Goal: Task Accomplishment & Management: Complete application form

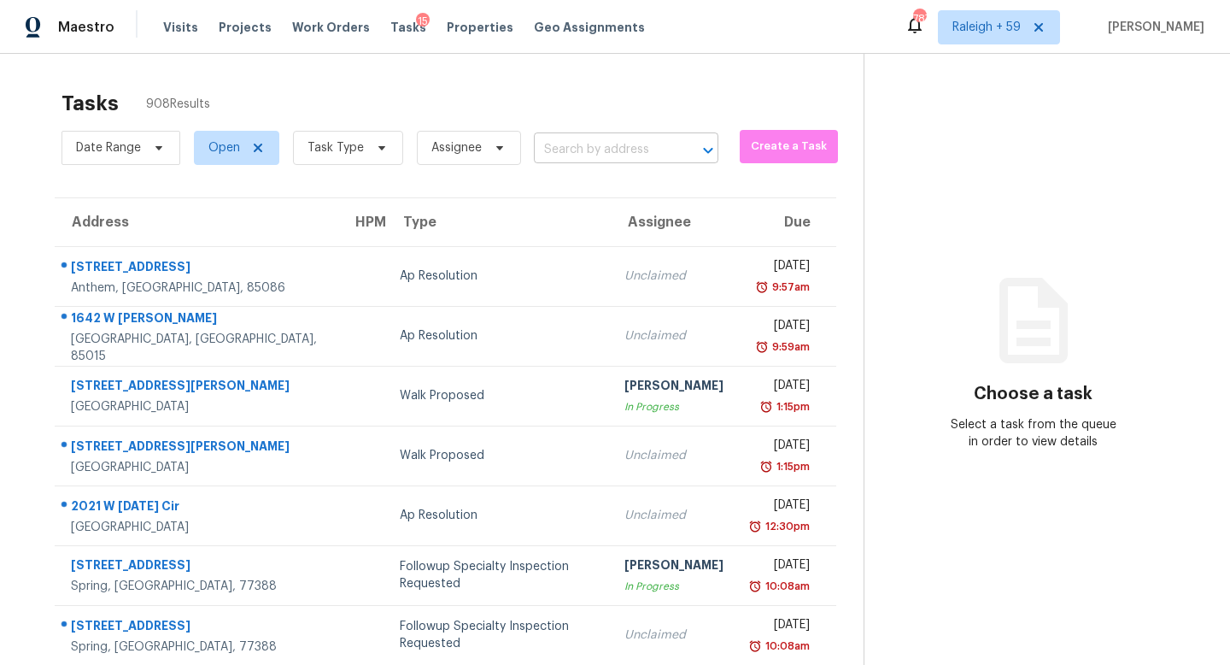
click at [583, 149] on input "text" at bounding box center [602, 150] width 137 height 26
paste input "[STREET_ADDRESS]"
type input "[STREET_ADDRESS]"
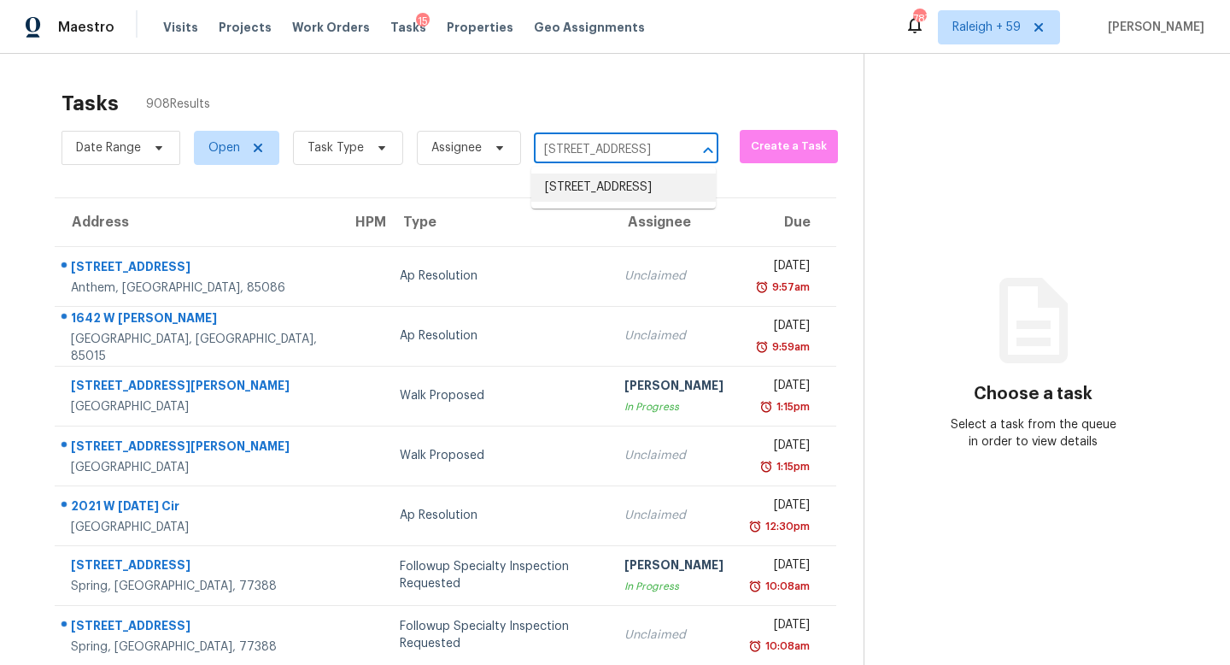
click at [607, 196] on li "[STREET_ADDRESS]" at bounding box center [623, 187] width 185 height 28
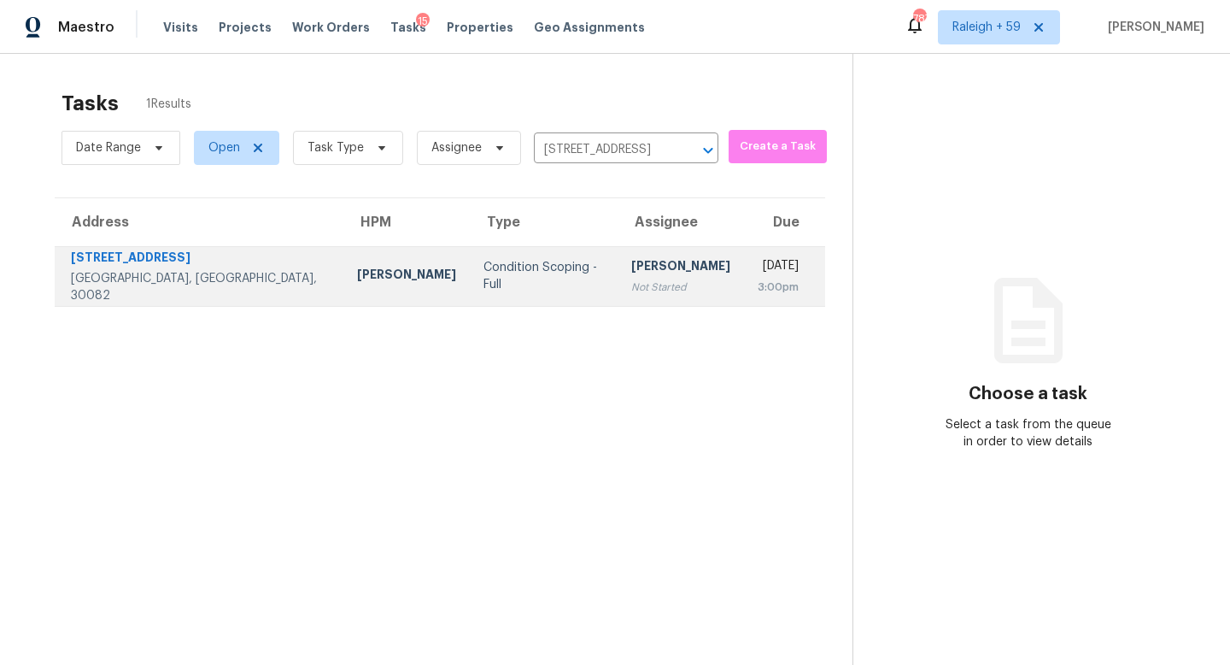
click at [631, 291] on div "Not Started" at bounding box center [680, 287] width 99 height 17
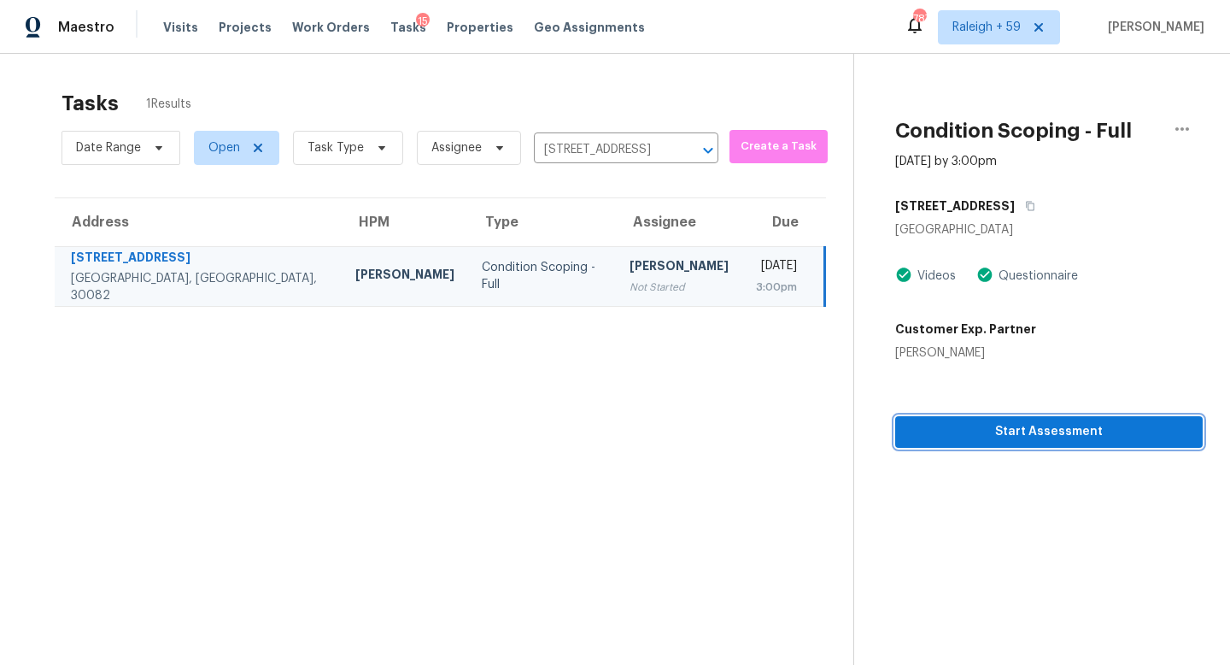
click at [998, 437] on span "Start Assessment" at bounding box center [1049, 431] width 280 height 21
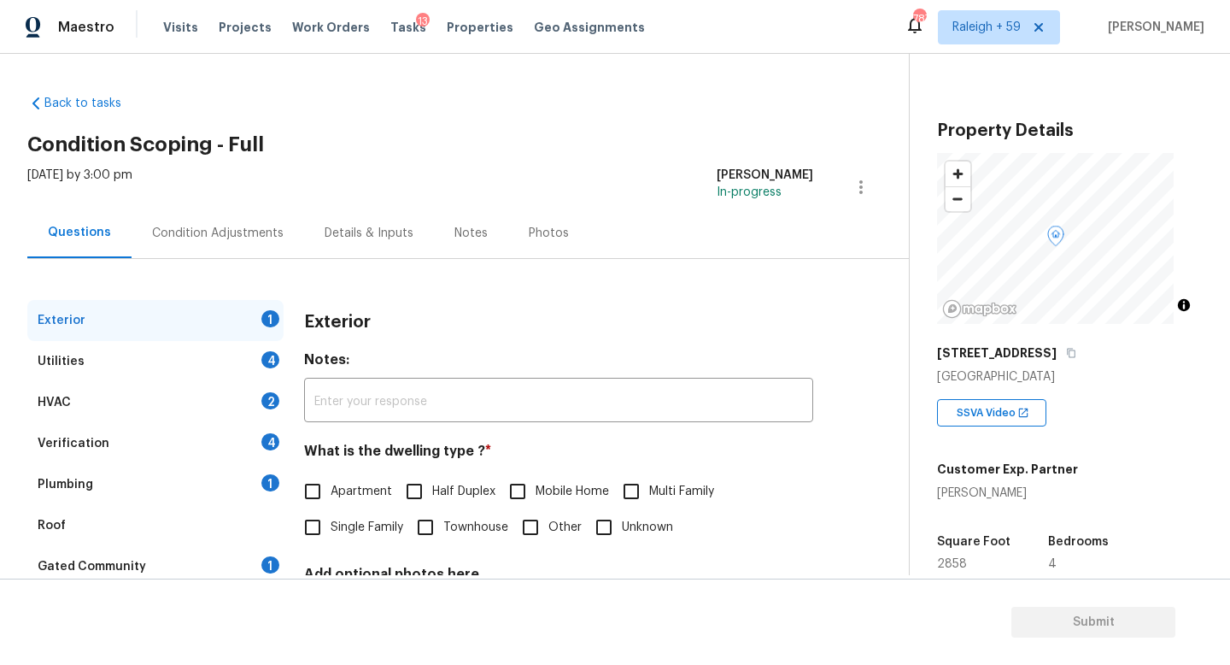
click at [359, 527] on span "Single Family" at bounding box center [367, 528] width 73 height 18
click at [331, 527] on input "Single Family" at bounding box center [313, 527] width 36 height 36
checkbox input "true"
click at [226, 476] on div "Plumbing 1" at bounding box center [155, 484] width 256 height 41
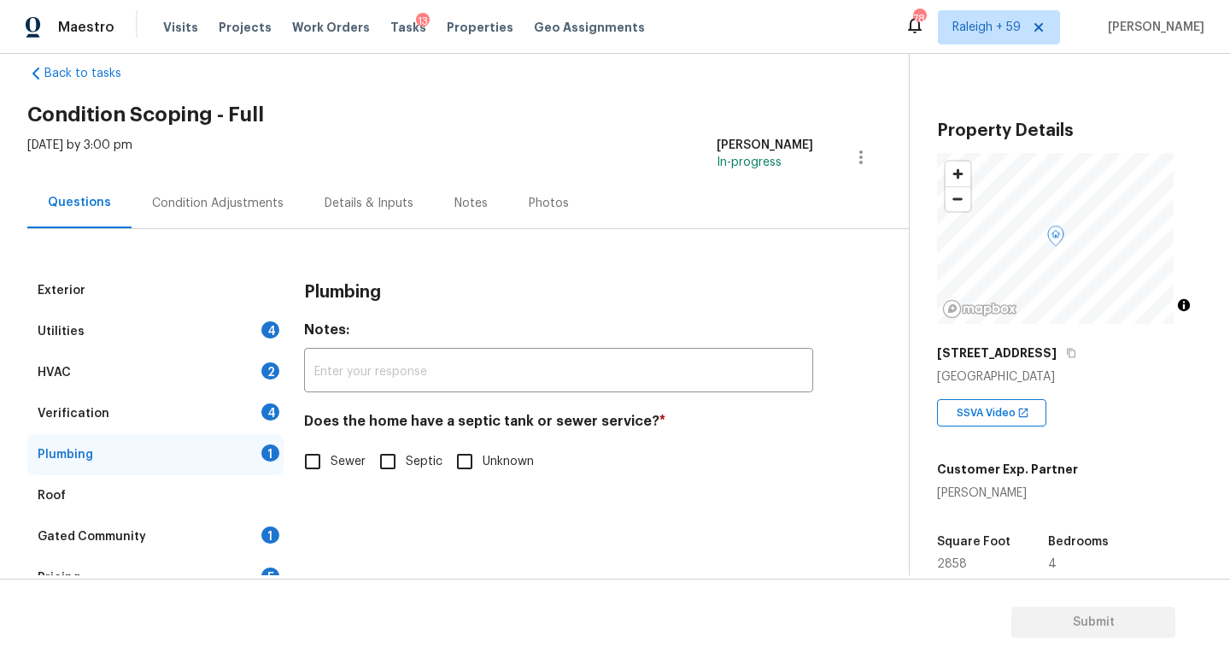
scroll to position [112, 0]
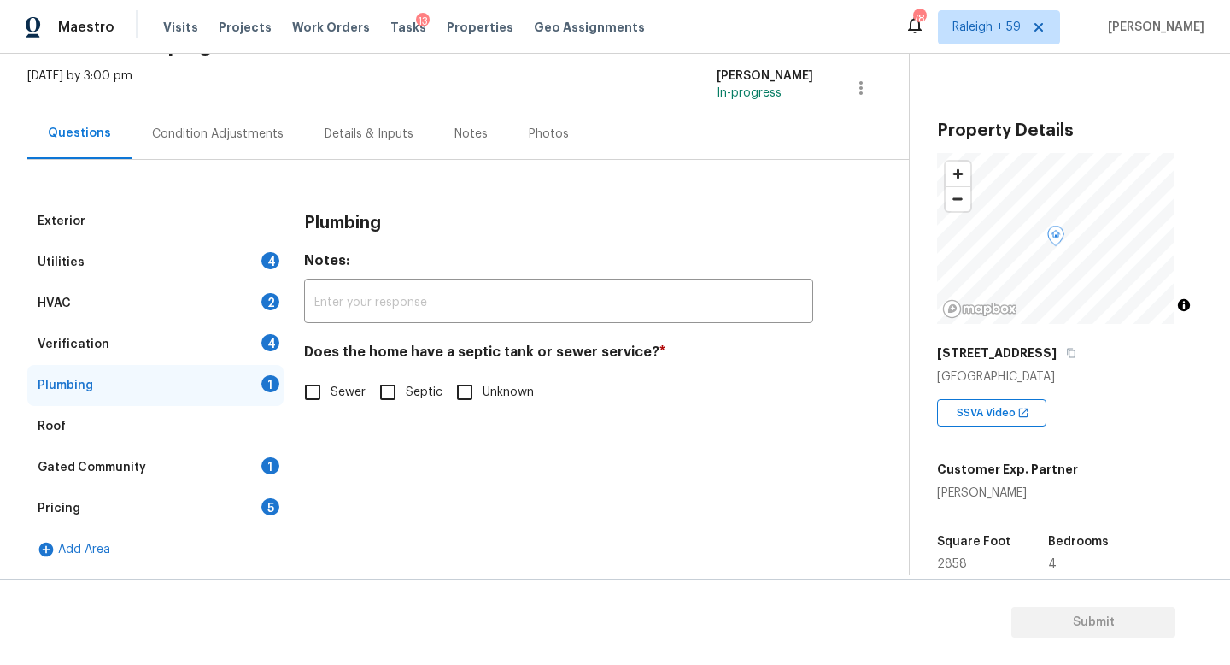
click at [345, 355] on h4 "Does the home have a septic tank or sewer service? *" at bounding box center [558, 355] width 509 height 24
click at [340, 384] on span "Sewer" at bounding box center [348, 393] width 35 height 18
click at [331, 383] on input "Sewer" at bounding box center [313, 392] width 36 height 36
checkbox input "true"
click at [190, 460] on div "Gated Community 1" at bounding box center [155, 467] width 256 height 41
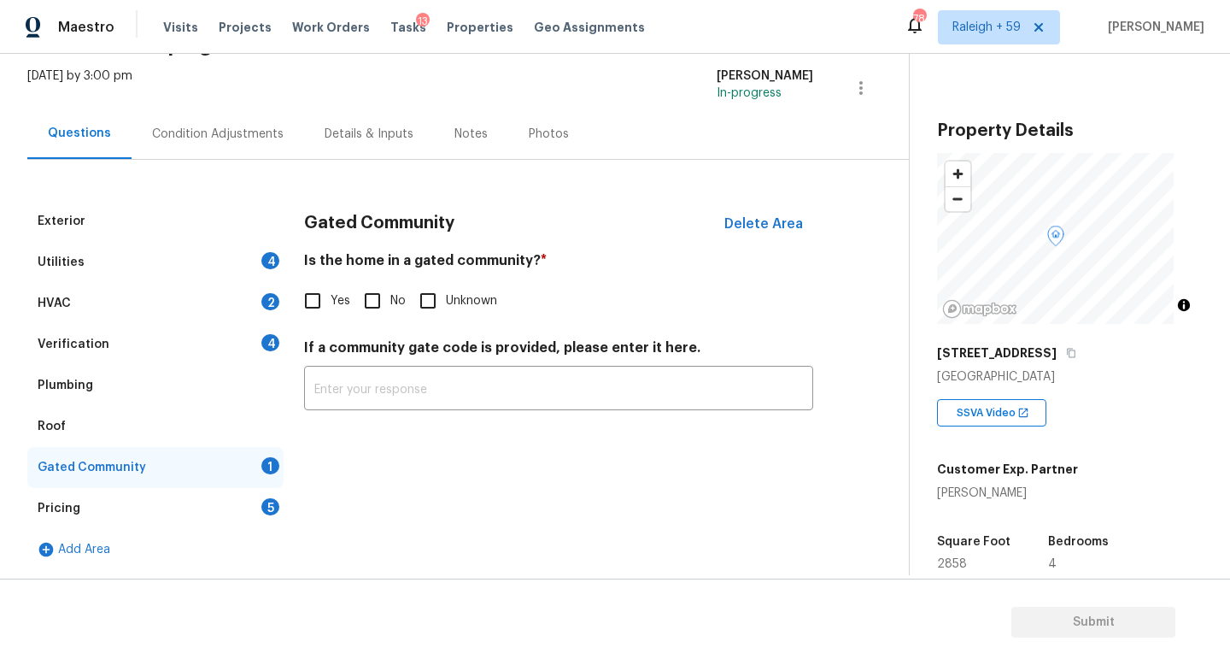
click at [371, 283] on input "No" at bounding box center [373, 301] width 36 height 36
checkbox input "true"
click at [242, 336] on div "Verification 4" at bounding box center [155, 344] width 256 height 41
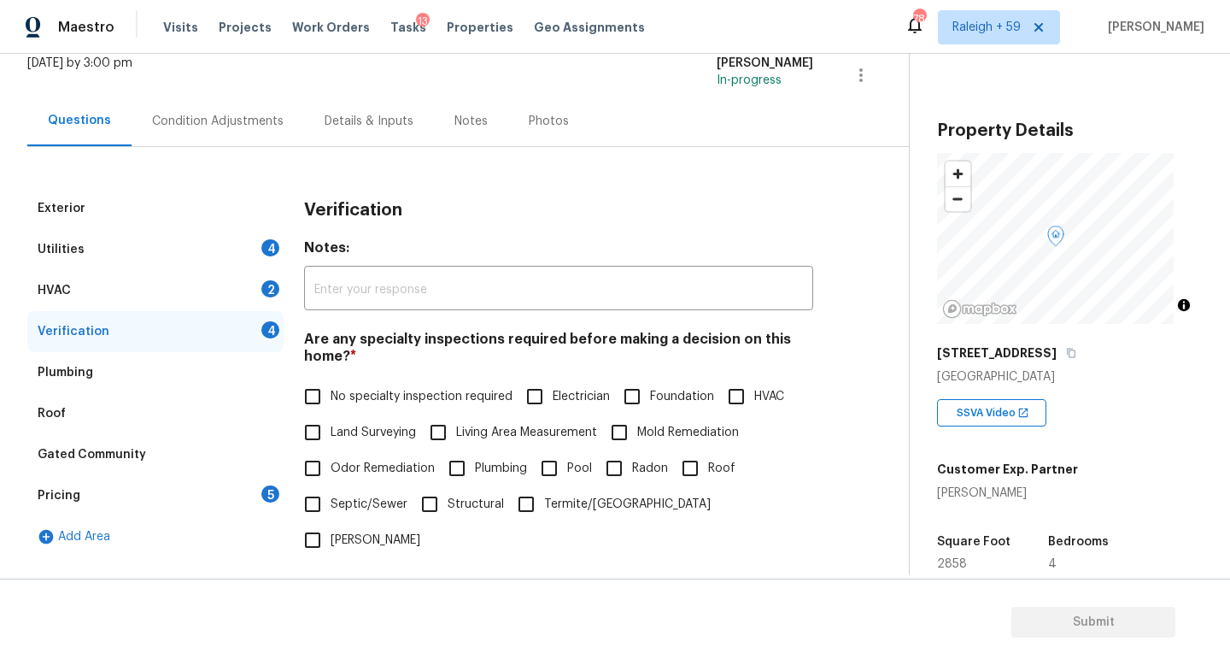
click at [341, 388] on span "No specialty inspection required" at bounding box center [422, 397] width 182 height 18
click at [331, 387] on input "No specialty inspection required" at bounding box center [313, 397] width 36 height 36
checkbox input "true"
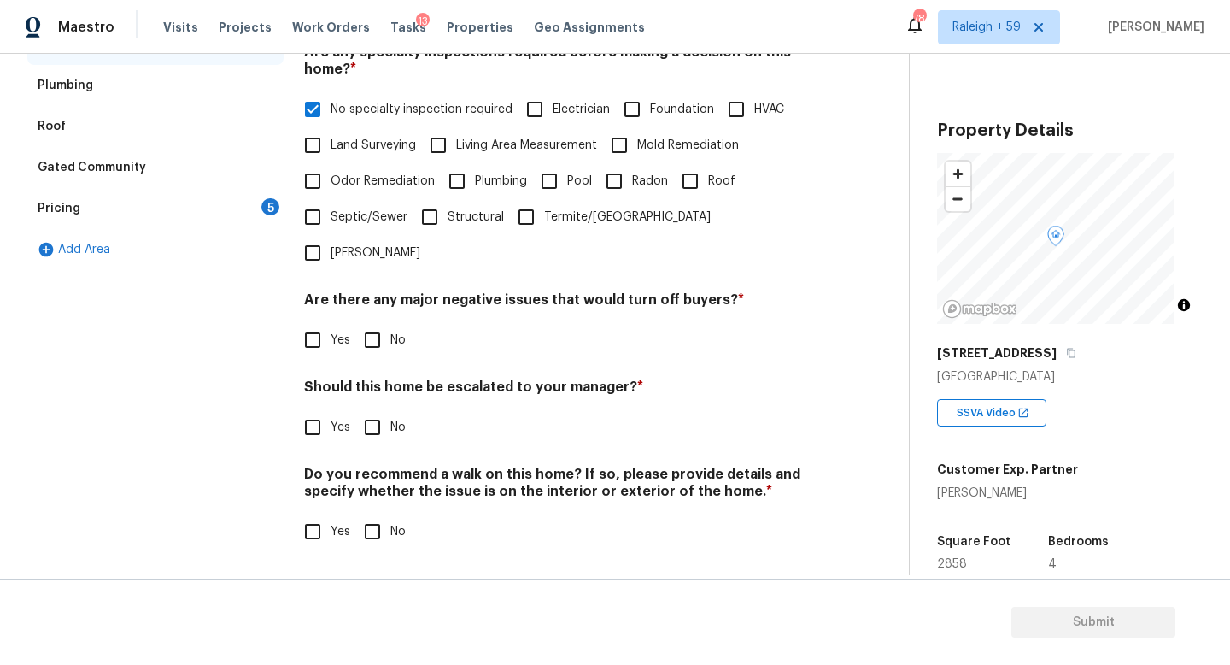
scroll to position [412, 0]
click at [363, 353] on div "Verification Notes: ​ Are any specialty inspections required before making a de…" at bounding box center [558, 235] width 509 height 669
drag, startPoint x: 371, startPoint y: 405, endPoint x: 379, endPoint y: 327, distance: 78.2
click at [371, 409] on input "No" at bounding box center [373, 427] width 36 height 36
checkbox input "true"
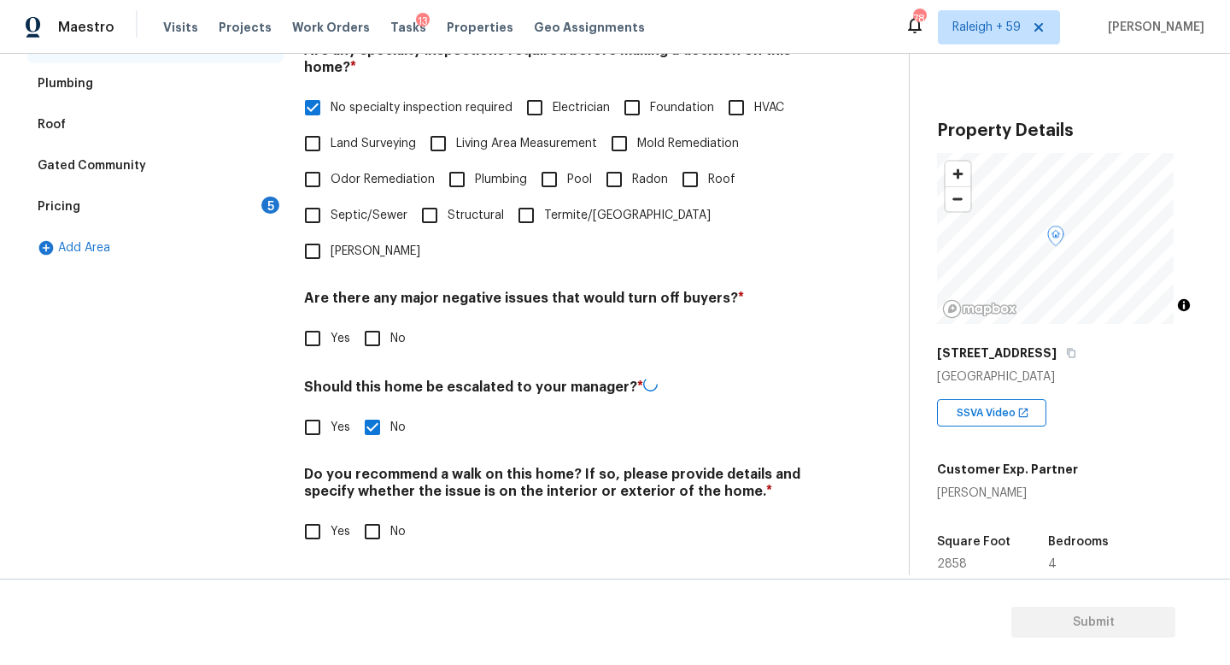
click at [379, 327] on input "No" at bounding box center [373, 338] width 36 height 36
checkbox input "true"
click at [367, 498] on div "Do you recommend a walk on this home? If so, please provide details and specify…" at bounding box center [558, 508] width 509 height 84
click at [373, 514] on input "No" at bounding box center [373, 532] width 36 height 36
checkbox input "true"
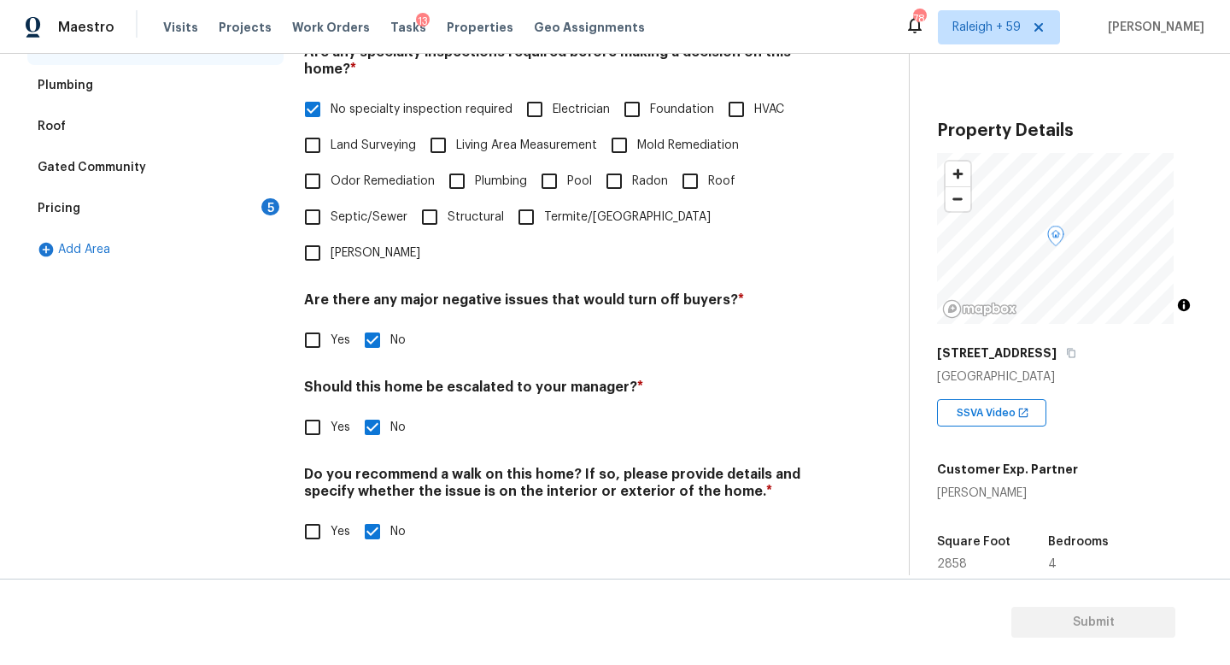
scroll to position [74, 0]
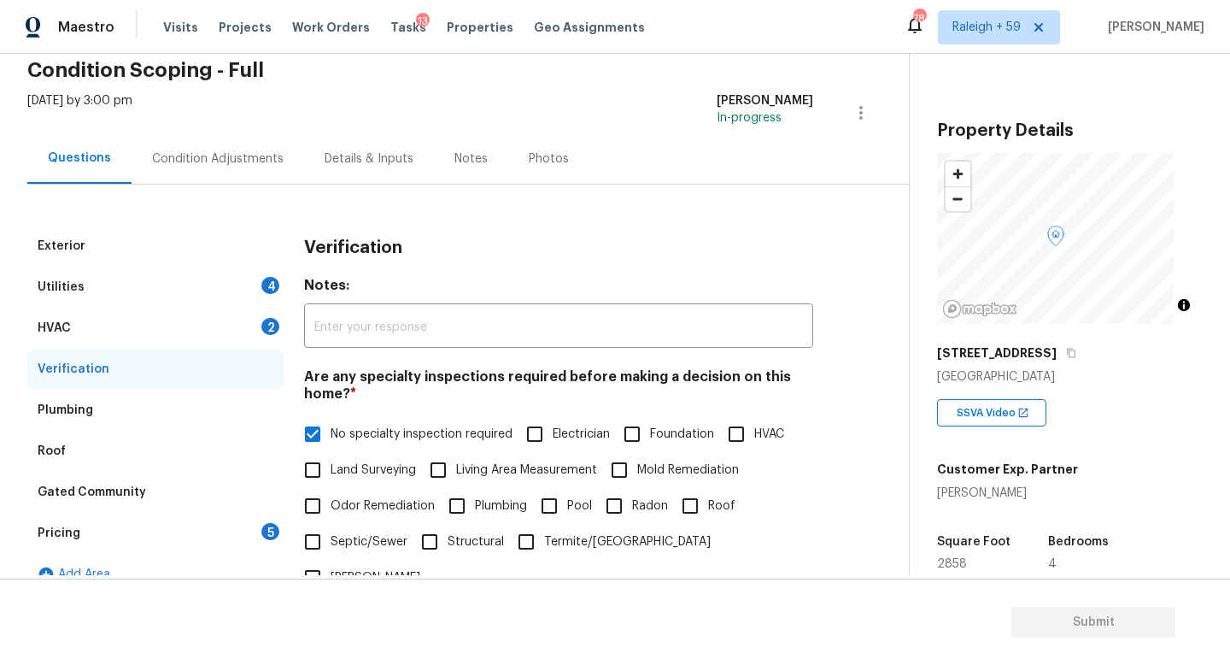
click at [238, 299] on div "Utilities 4" at bounding box center [155, 287] width 256 height 41
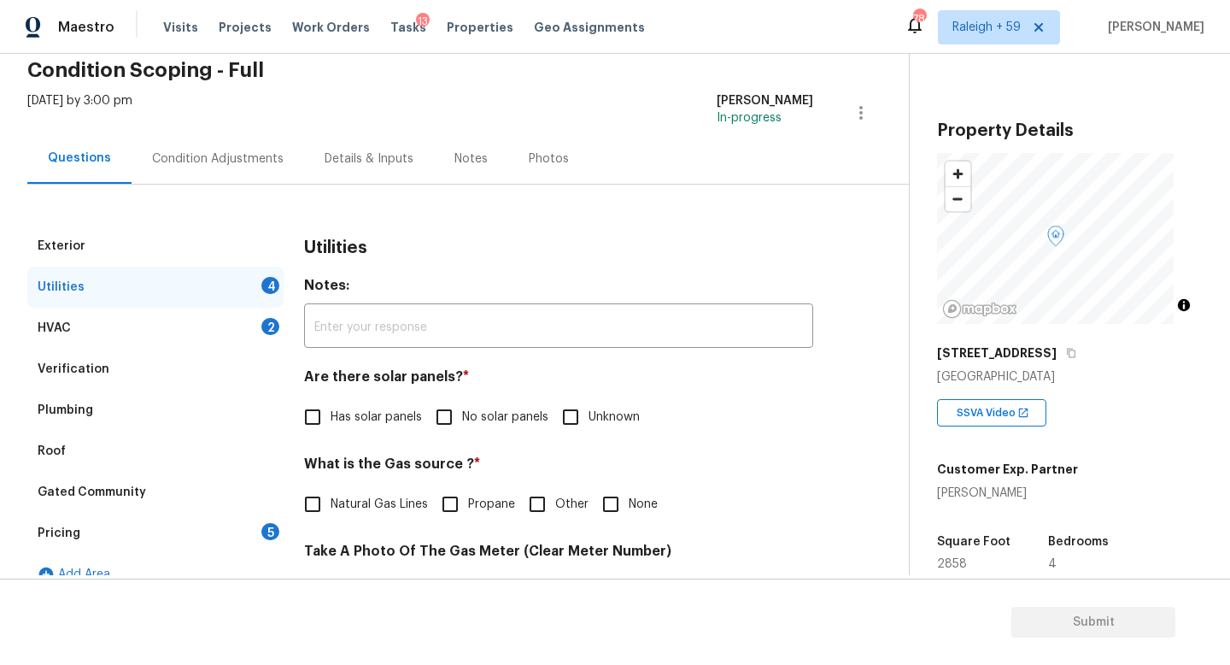
click at [349, 171] on div "Details & Inputs" at bounding box center [369, 158] width 130 height 50
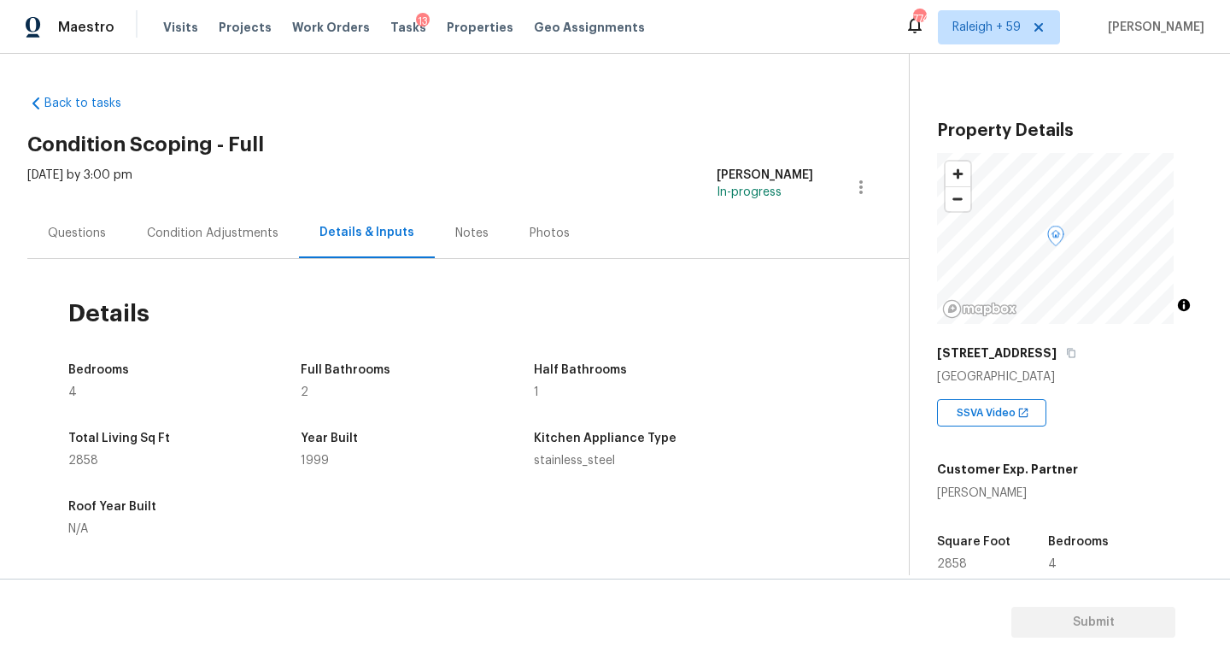
click at [82, 229] on div "Questions" at bounding box center [77, 233] width 58 height 17
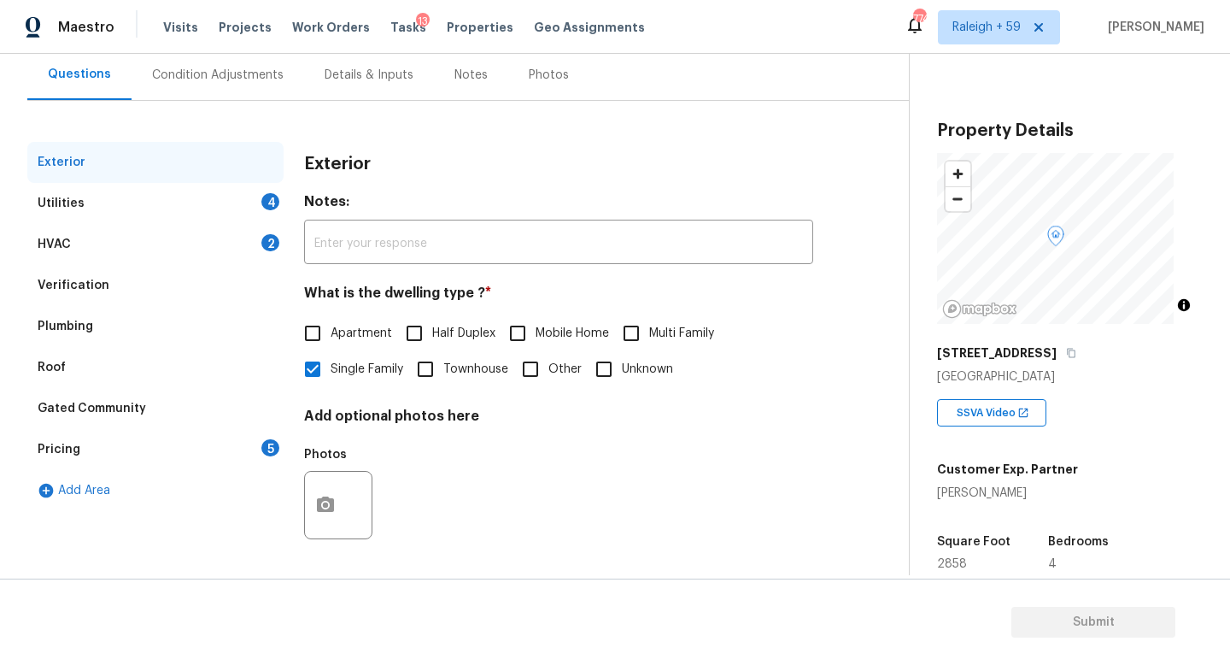
scroll to position [171, 0]
click at [200, 430] on div "Pricing 5" at bounding box center [155, 449] width 256 height 41
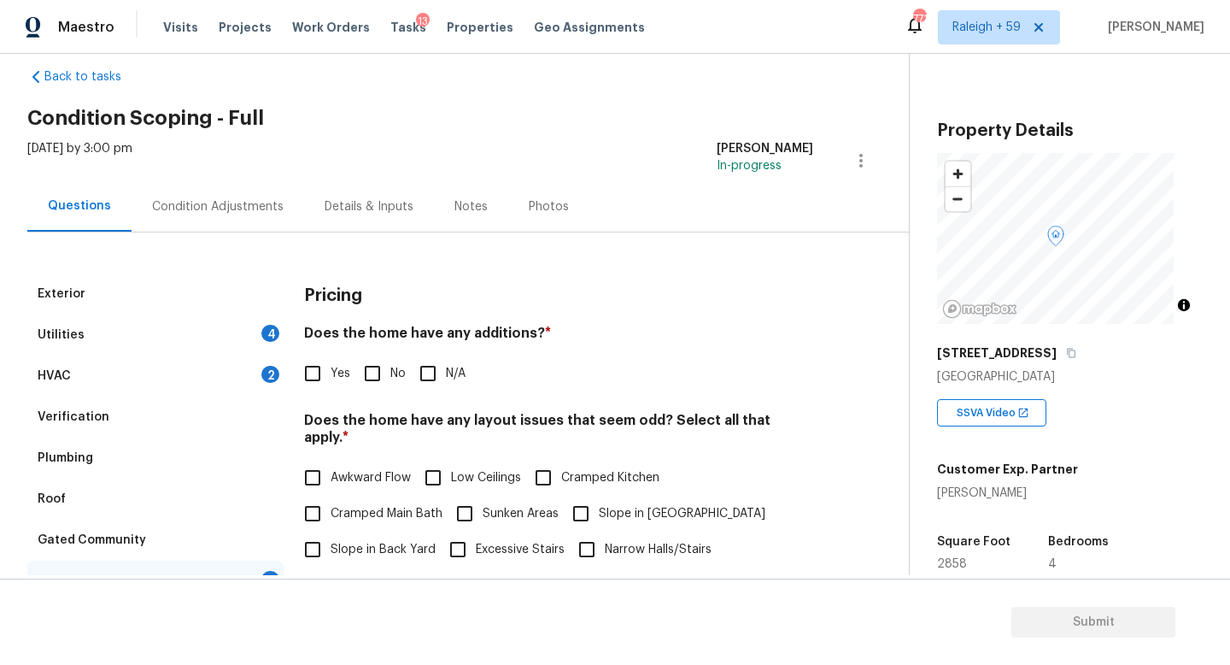
scroll to position [0, 0]
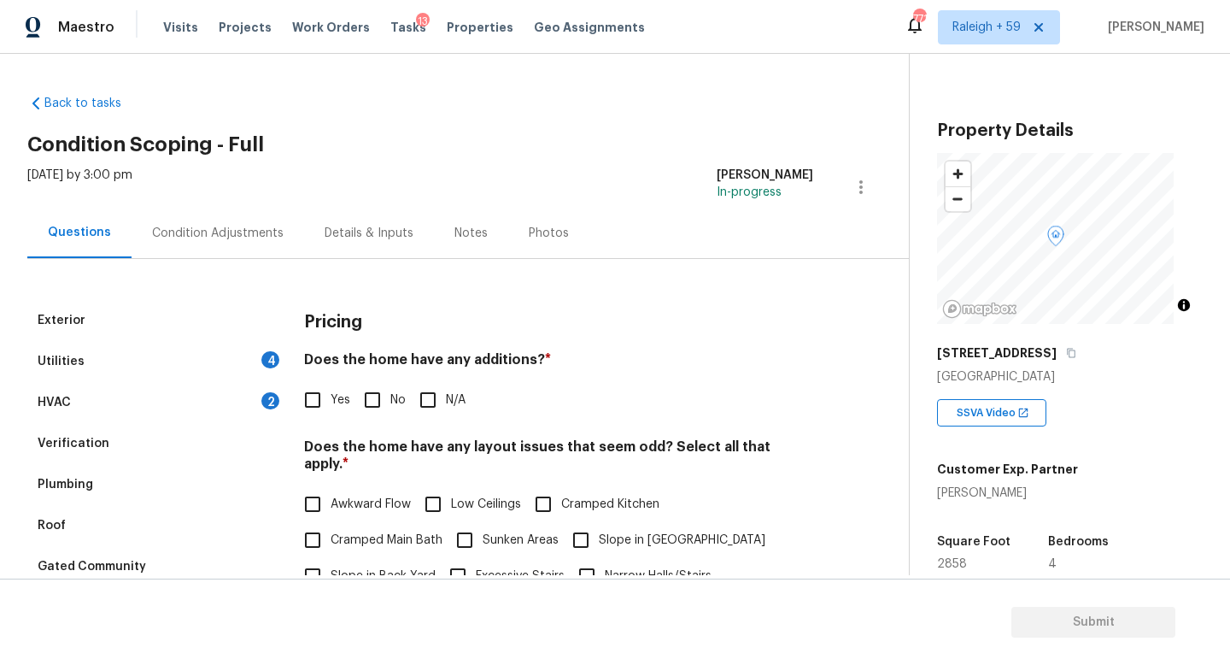
click at [379, 220] on div "Details & Inputs" at bounding box center [369, 233] width 130 height 50
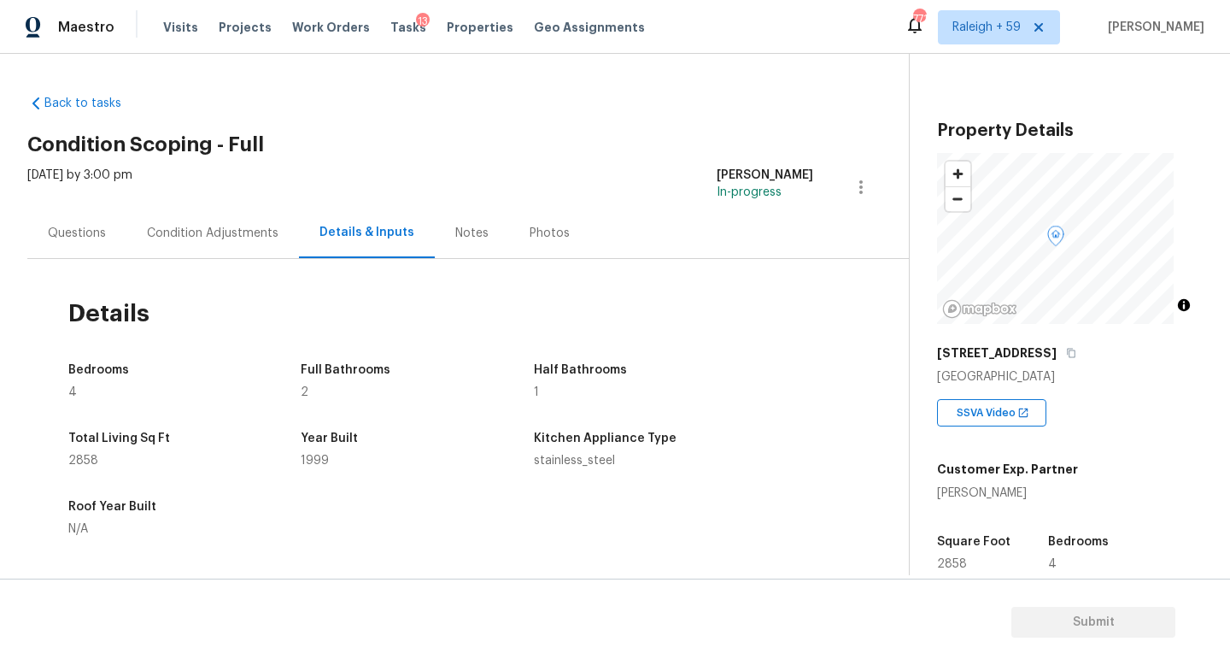
click at [93, 241] on div "Questions" at bounding box center [76, 233] width 99 height 50
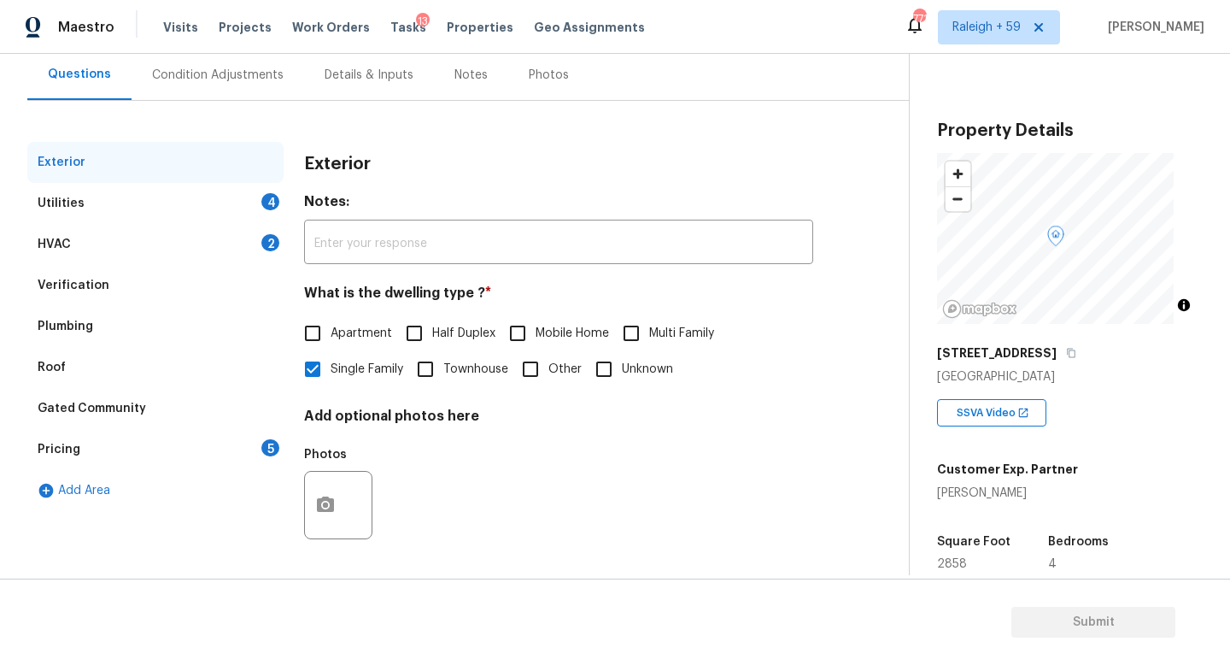
click at [174, 397] on div "Gated Community" at bounding box center [155, 408] width 256 height 41
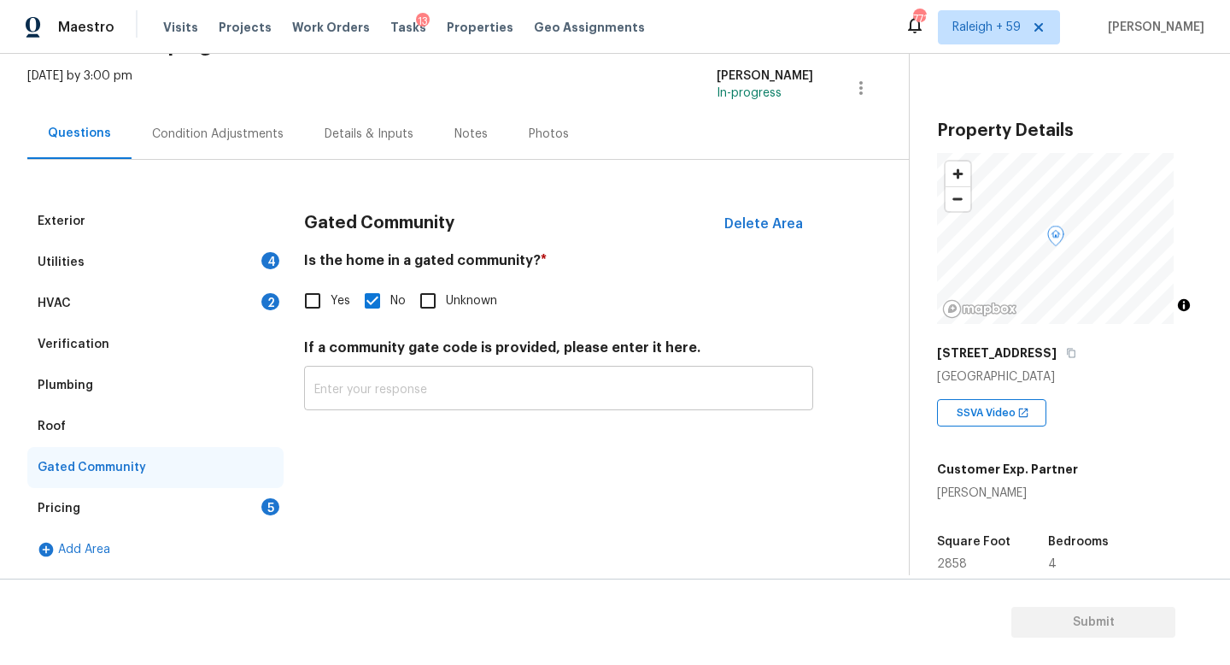
scroll to position [112, 0]
click at [343, 292] on span "Yes" at bounding box center [341, 301] width 20 height 18
click at [331, 283] on input "Yes" at bounding box center [313, 301] width 36 height 36
checkbox input "true"
checkbox input "false"
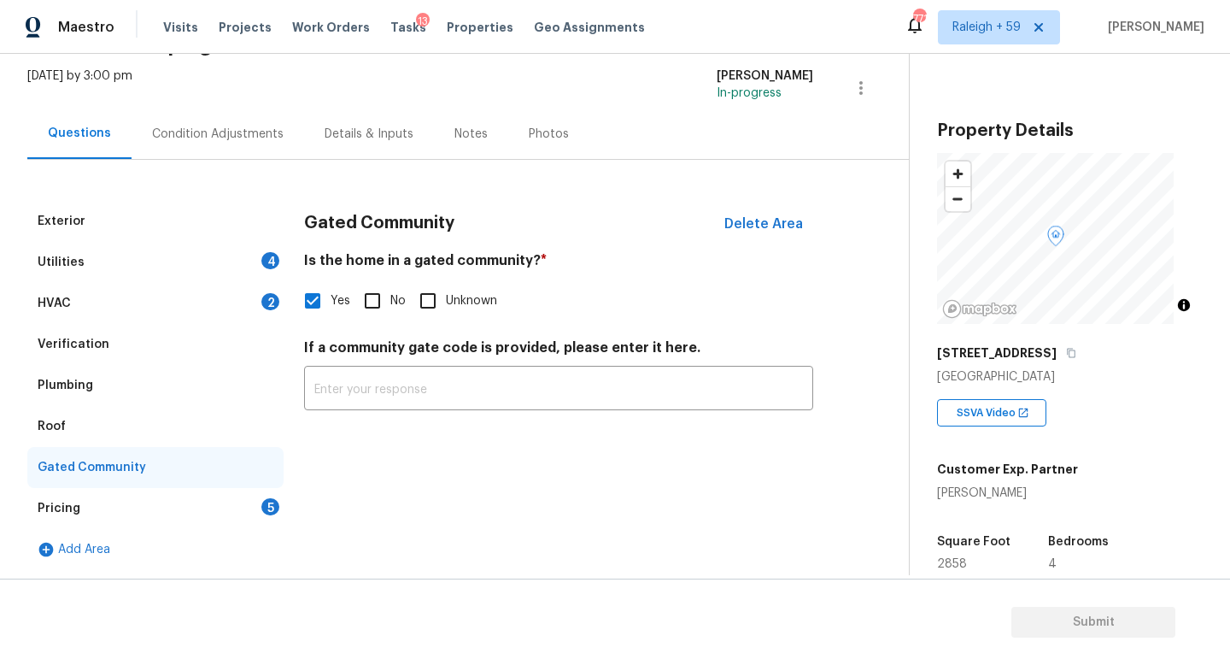
click at [220, 495] on div "Pricing 5" at bounding box center [155, 508] width 256 height 41
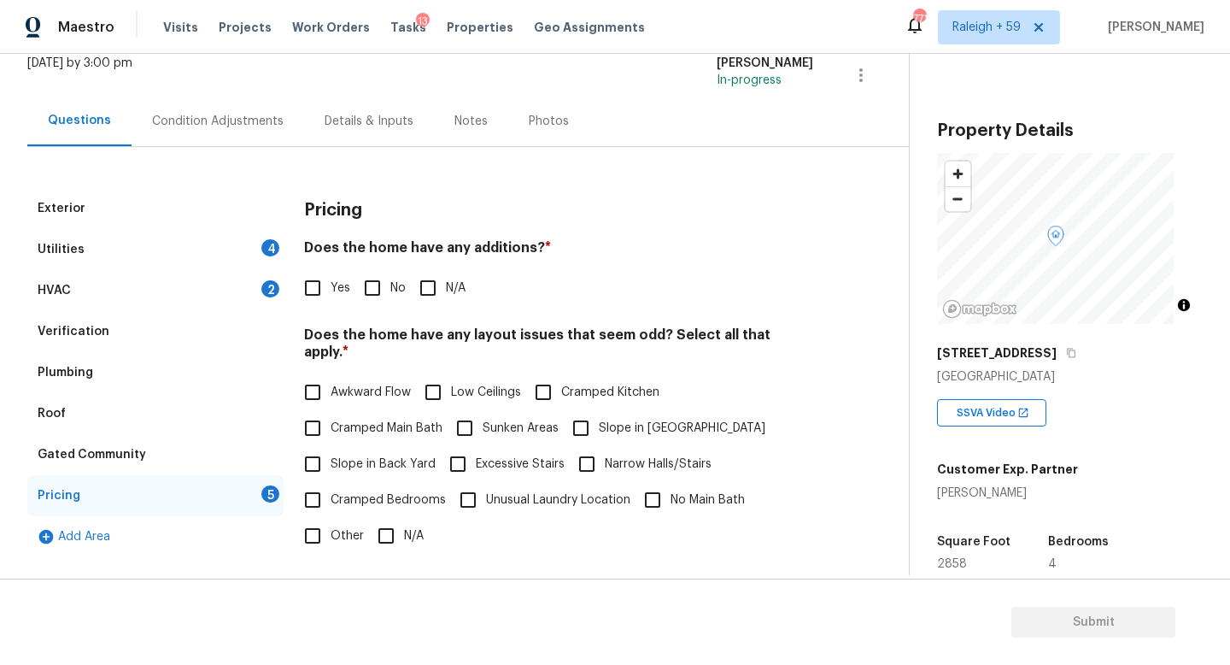
click at [370, 283] on input "No" at bounding box center [373, 288] width 36 height 36
checkbox input "true"
click at [402, 531] on input "N/A" at bounding box center [386, 536] width 36 height 36
checkbox input "true"
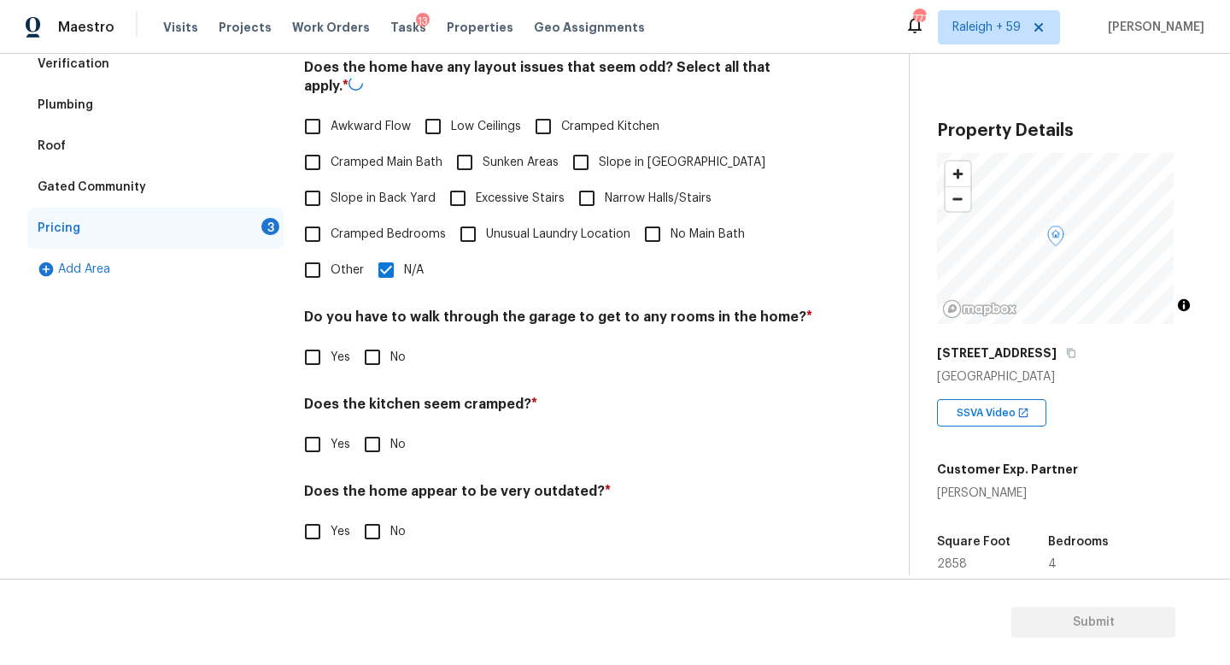
scroll to position [390, 0]
click at [403, 351] on span "No" at bounding box center [397, 358] width 15 height 18
click at [390, 351] on input "No" at bounding box center [373, 357] width 36 height 36
checkbox input "true"
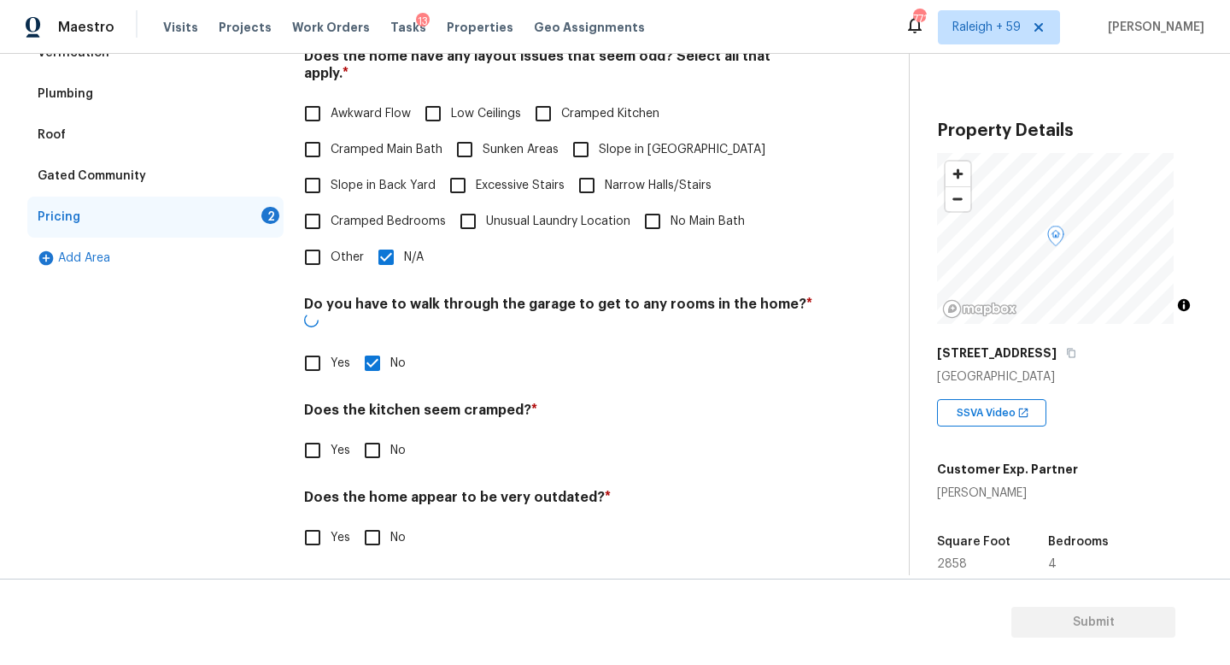
click at [389, 423] on h4 "Does the kitchen seem cramped? *" at bounding box center [558, 414] width 509 height 24
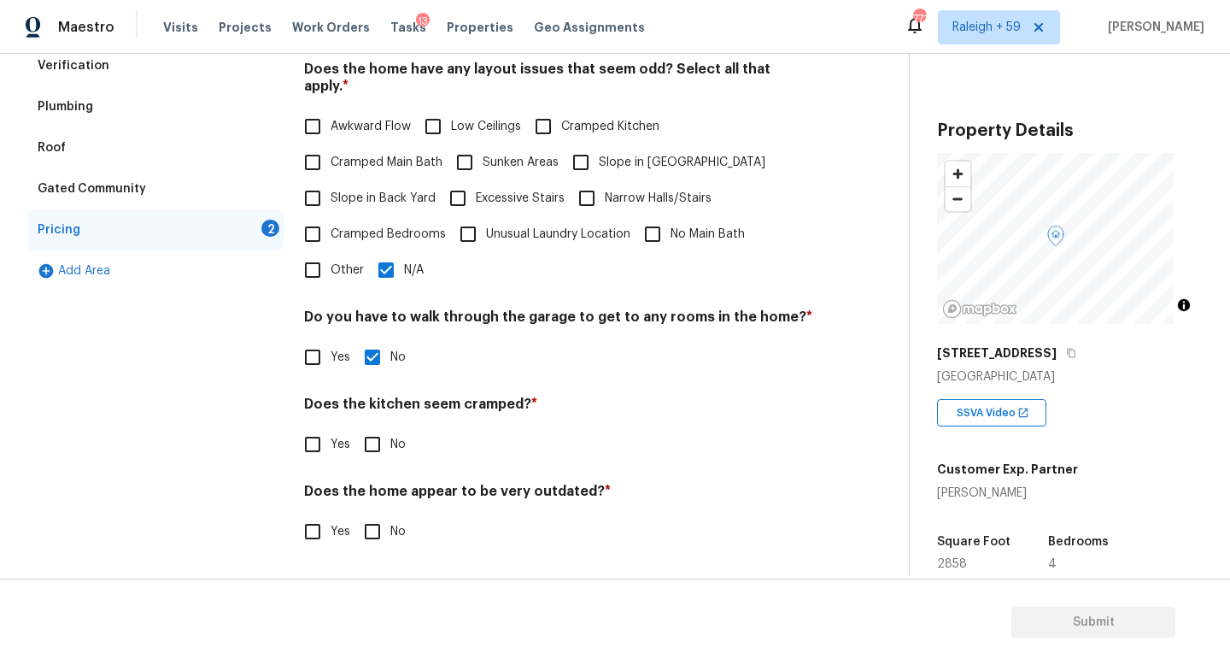
click at [389, 432] on input "No" at bounding box center [373, 444] width 36 height 36
checkbox input "true"
click at [387, 530] on input "No" at bounding box center [373, 532] width 36 height 36
checkbox input "true"
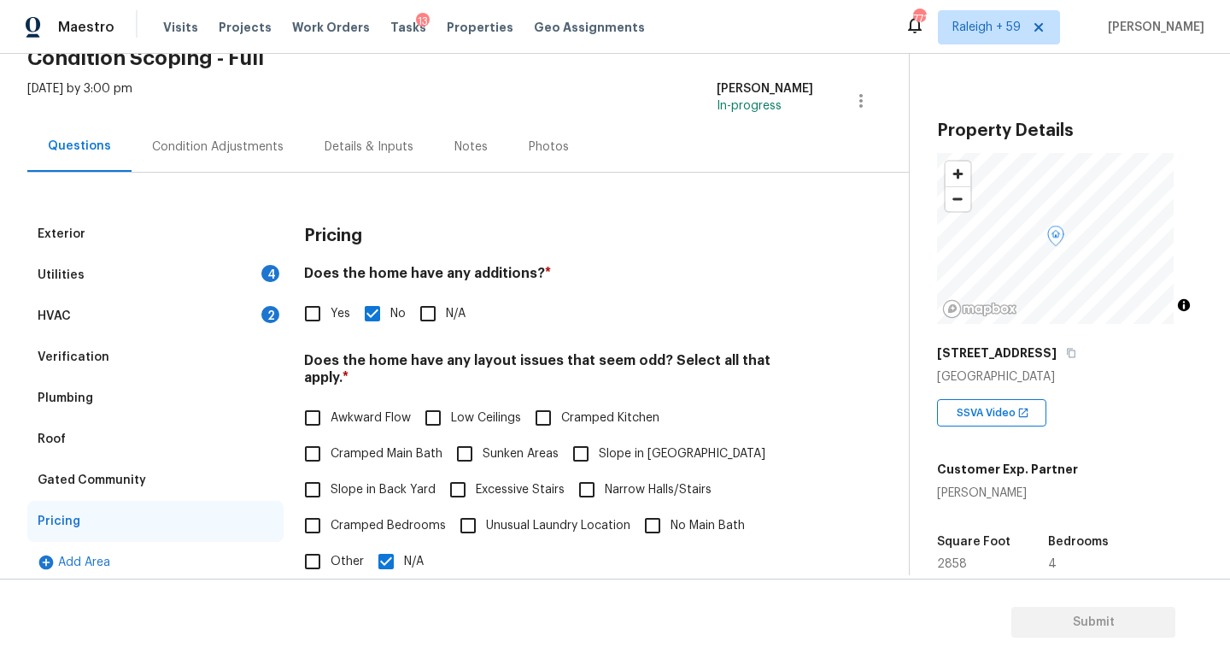
scroll to position [0, 0]
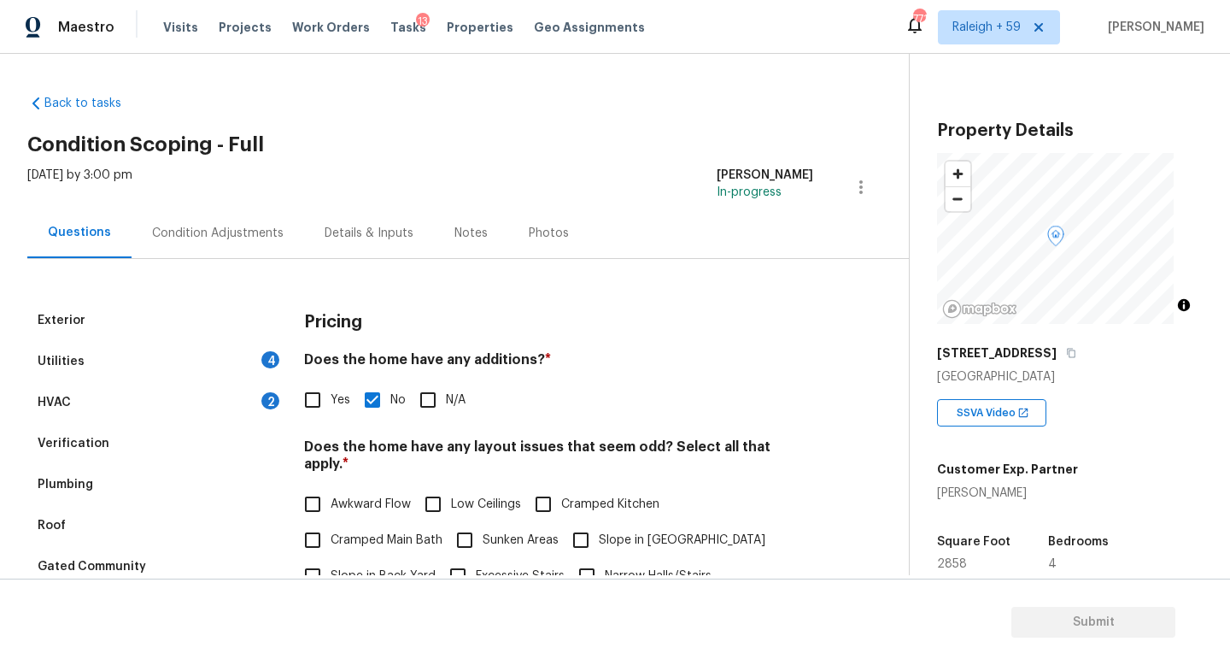
click at [209, 369] on div "Utilities 4" at bounding box center [155, 361] width 256 height 41
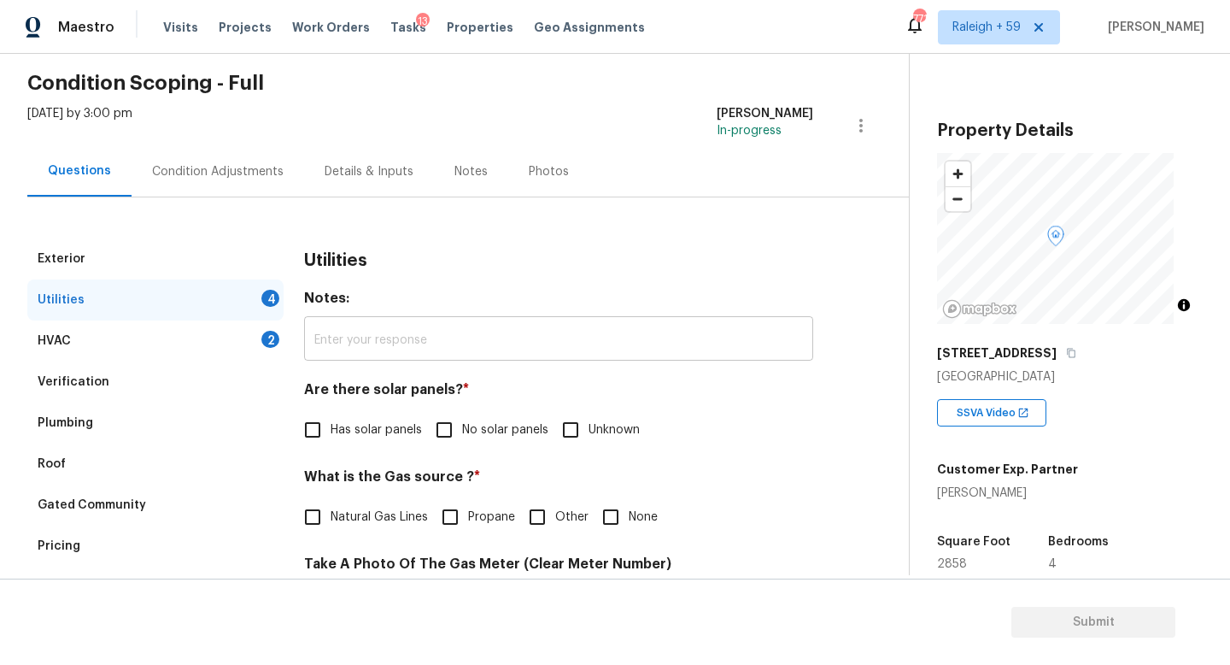
scroll to position [310, 0]
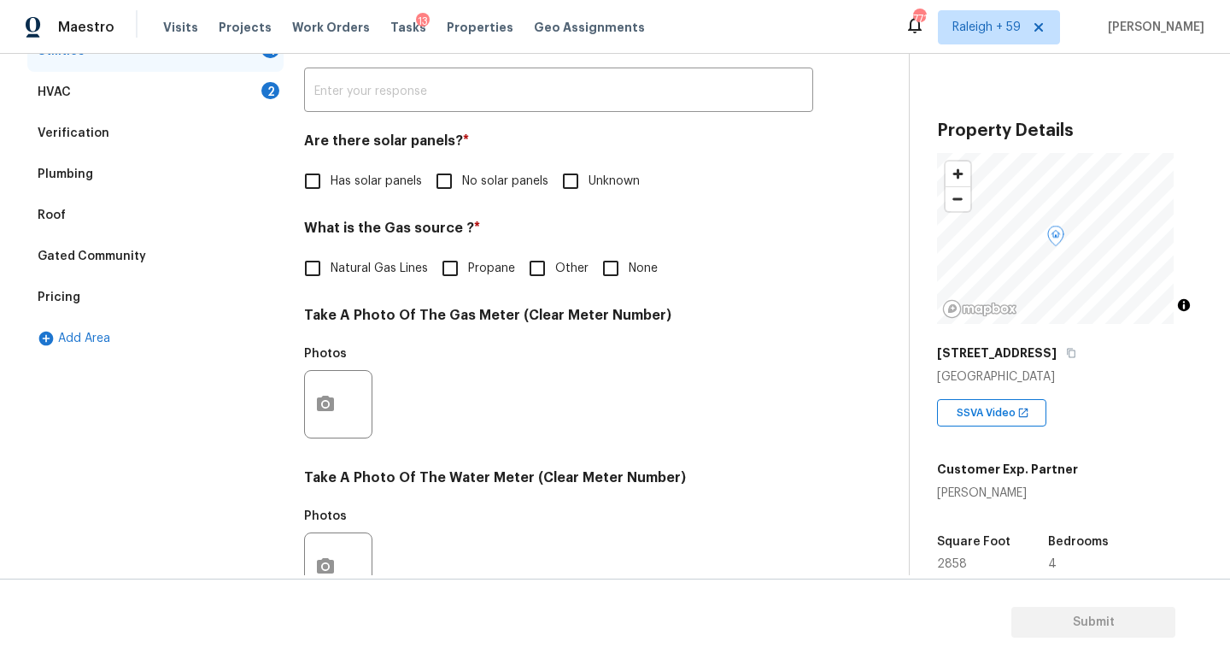
click at [480, 197] on label "No solar panels" at bounding box center [487, 181] width 122 height 36
click at [462, 197] on input "No solar panels" at bounding box center [444, 181] width 36 height 36
checkbox input "true"
click at [364, 265] on span "Natural Gas Lines" at bounding box center [379, 269] width 97 height 18
click at [331, 265] on input "Natural Gas Lines" at bounding box center [313, 268] width 36 height 36
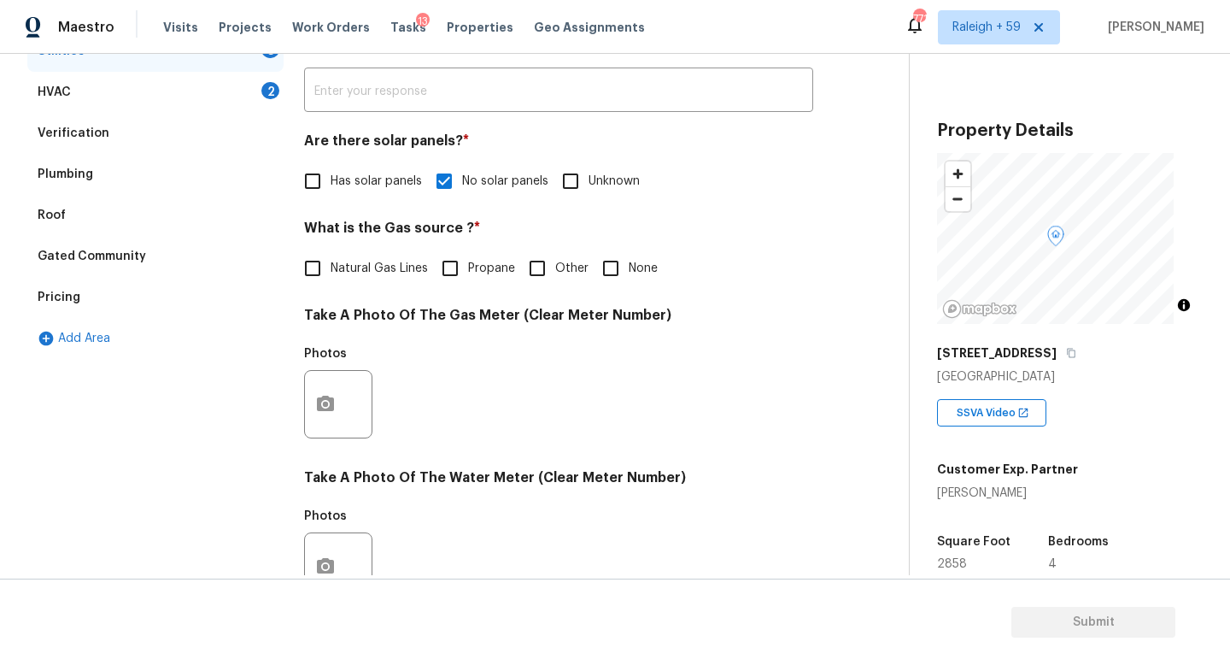
checkbox input "true"
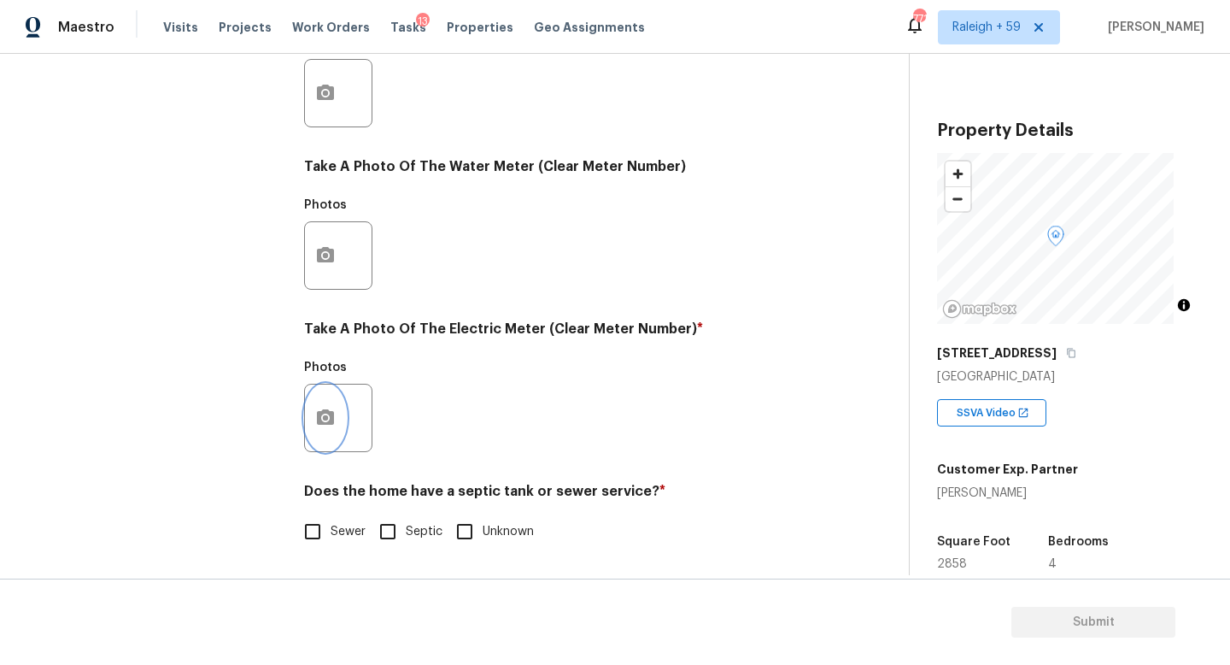
click at [308, 406] on button "button" at bounding box center [325, 417] width 41 height 67
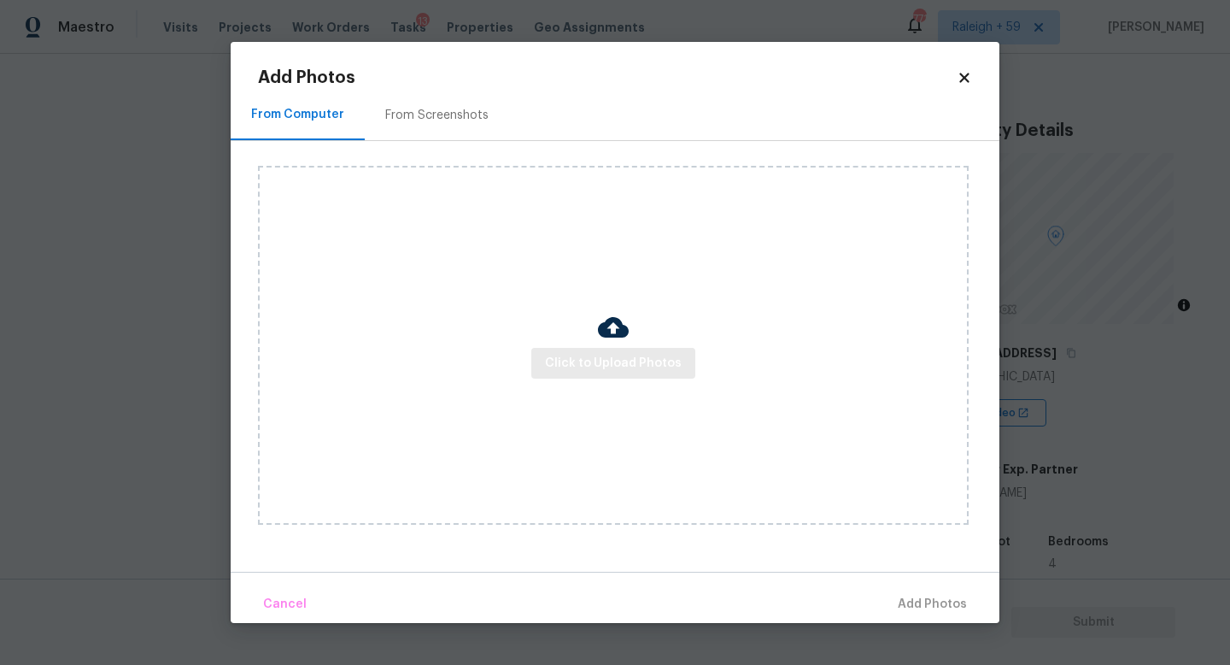
scroll to position [634, 0]
click at [538, 369] on button "Click to Upload Photos" at bounding box center [613, 364] width 164 height 32
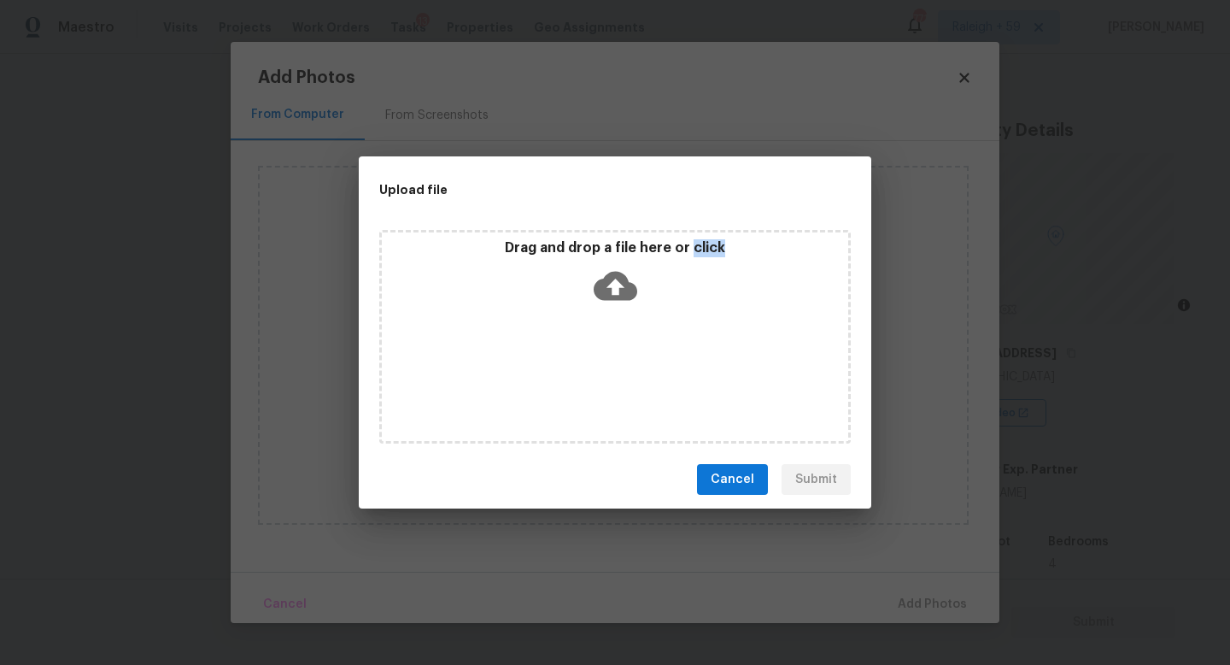
click at [538, 369] on div "Drag and drop a file here or click" at bounding box center [615, 337] width 472 height 214
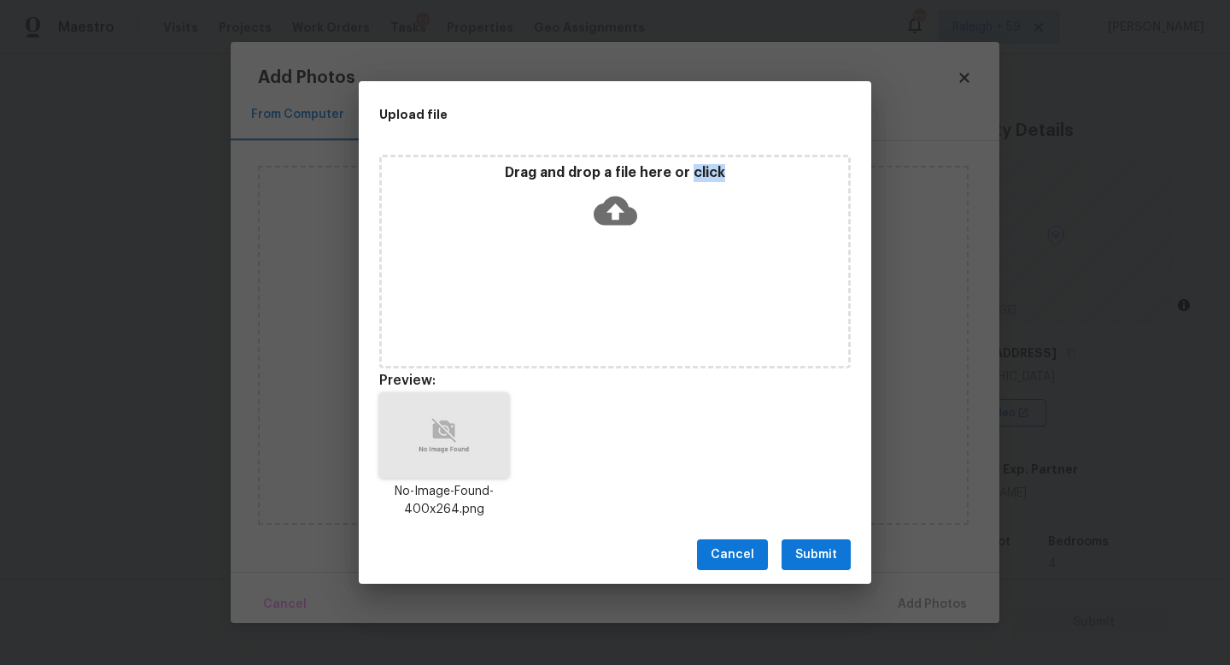
click at [824, 554] on span "Submit" at bounding box center [816, 554] width 42 height 21
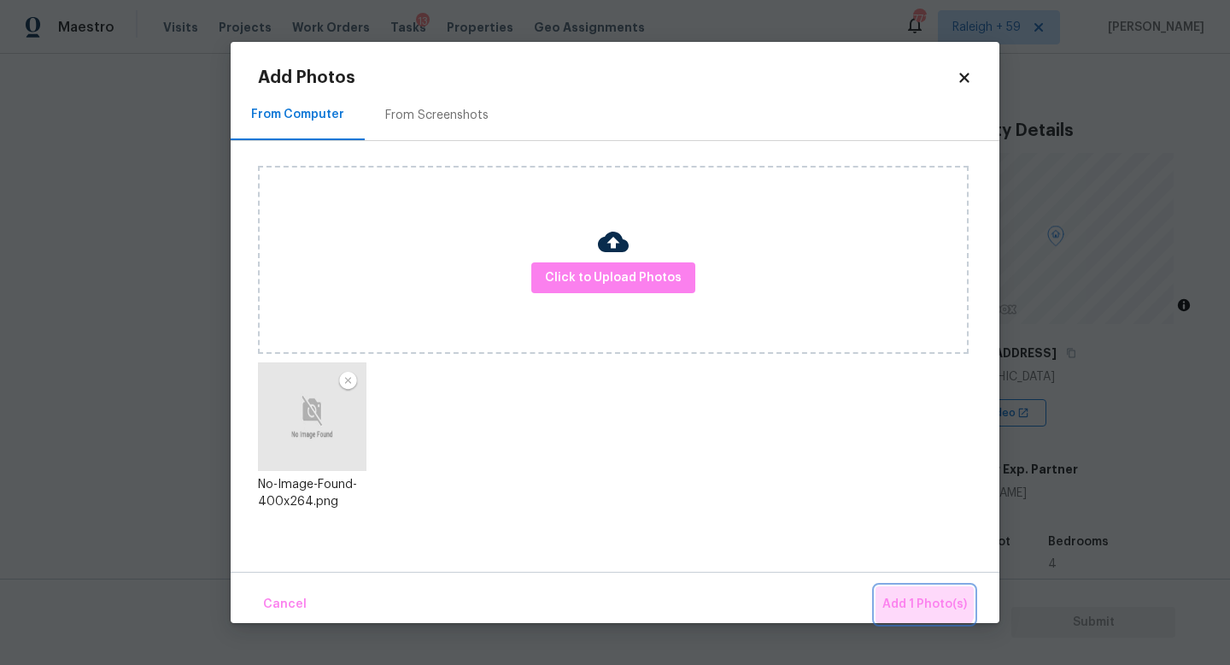
drag, startPoint x: 916, startPoint y: 592, endPoint x: 895, endPoint y: 593, distance: 20.5
click at [916, 593] on button "Add 1 Photo(s)" at bounding box center [925, 604] width 98 height 37
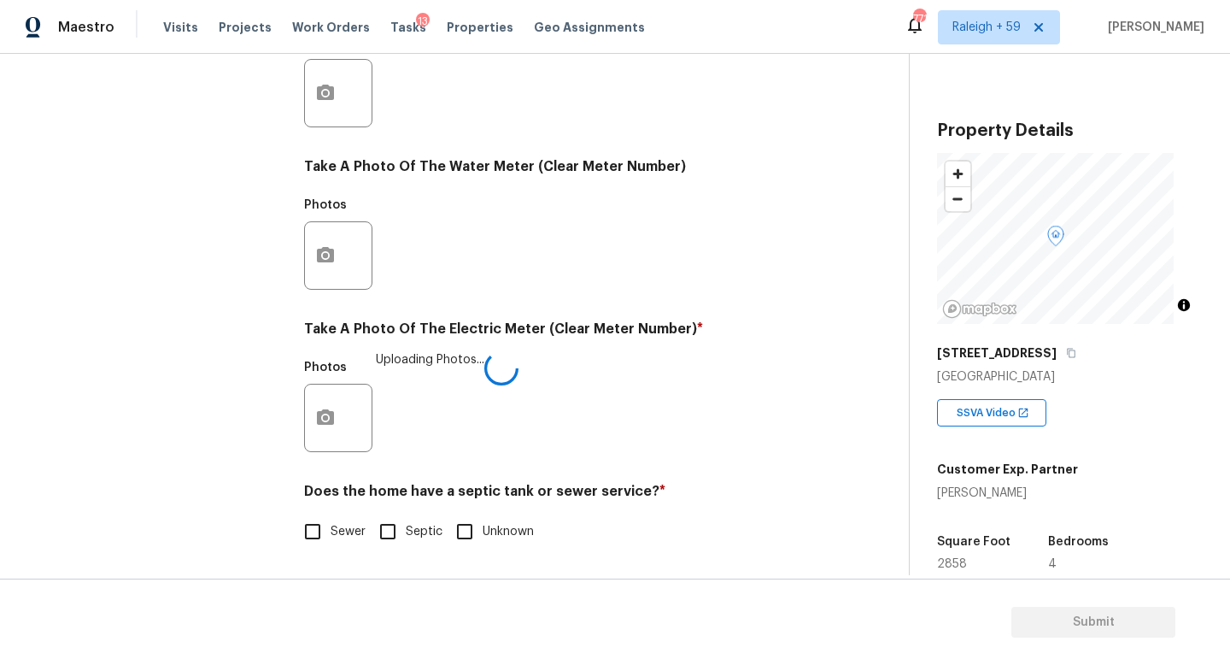
click at [338, 523] on span "Sewer" at bounding box center [348, 532] width 35 height 18
click at [331, 516] on input "Sewer" at bounding box center [313, 532] width 36 height 36
checkbox input "true"
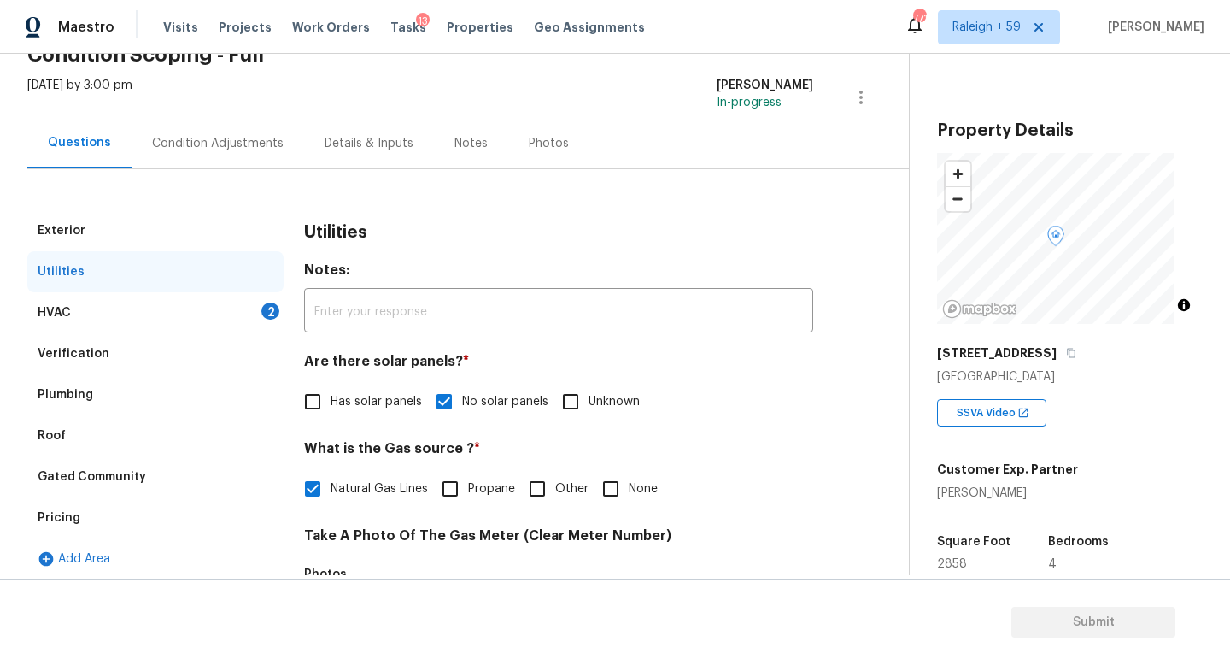
scroll to position [0, 0]
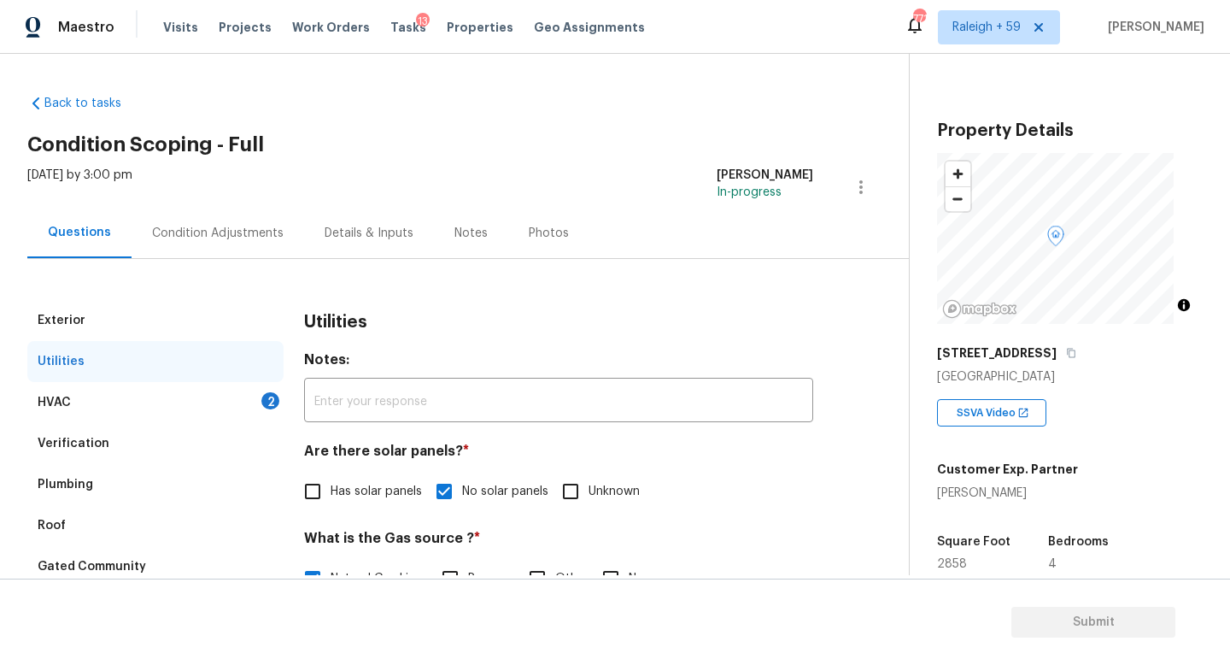
click at [343, 209] on div "Details & Inputs" at bounding box center [369, 233] width 130 height 50
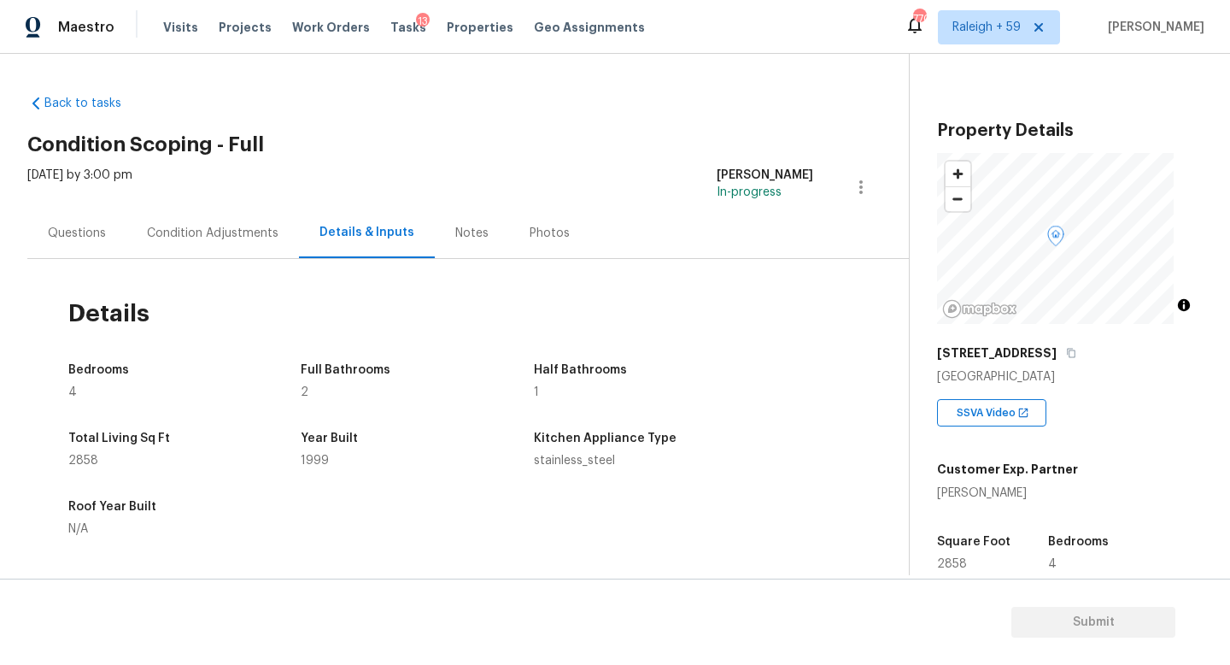
click at [92, 242] on div "Questions" at bounding box center [76, 233] width 99 height 50
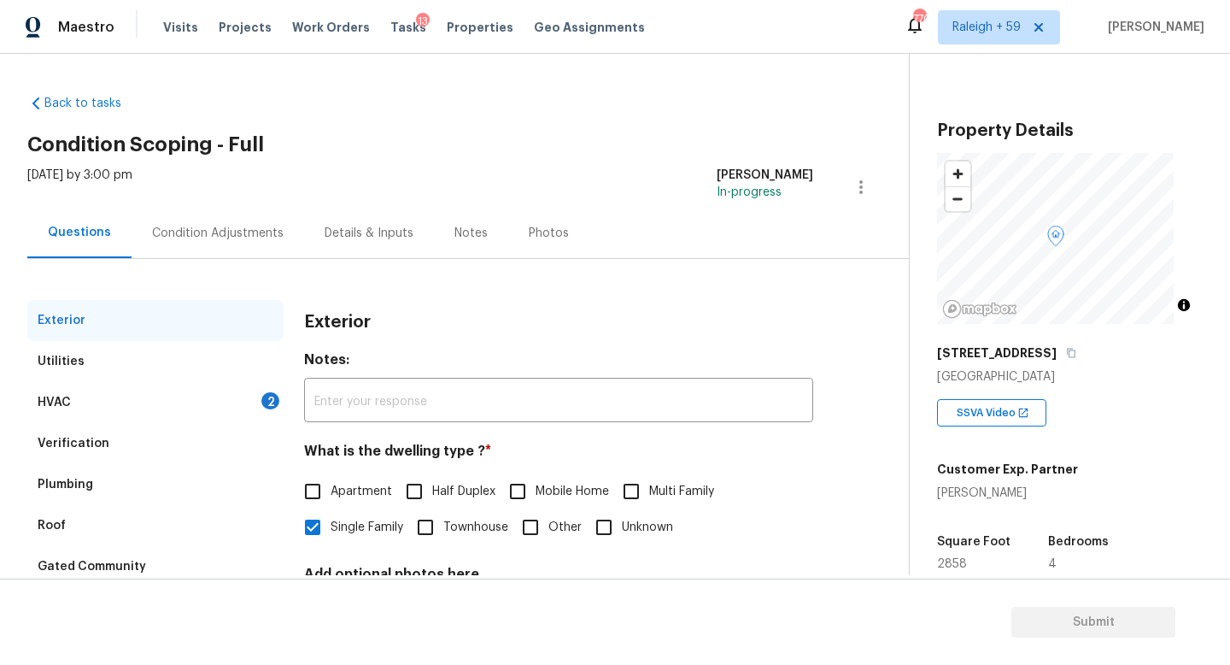
click at [228, 237] on div "Condition Adjustments" at bounding box center [218, 233] width 132 height 17
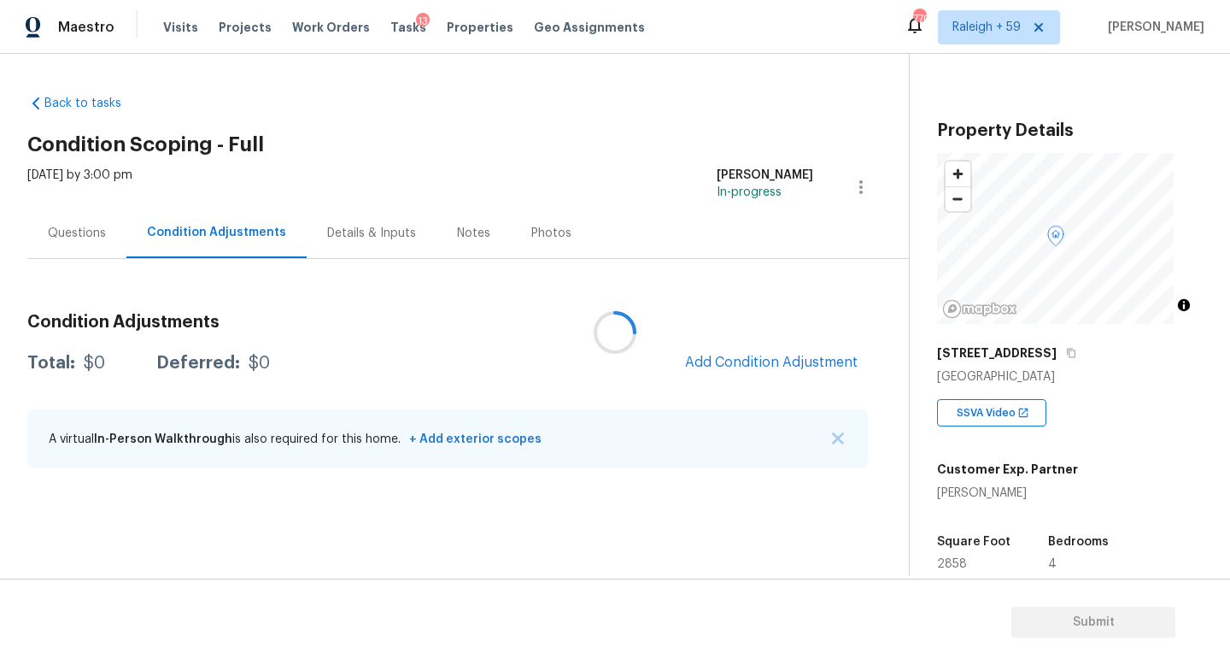
click at [370, 235] on div at bounding box center [615, 332] width 1230 height 665
click at [369, 239] on div at bounding box center [615, 332] width 1230 height 665
click at [367, 236] on div "Details & Inputs" at bounding box center [371, 233] width 89 height 17
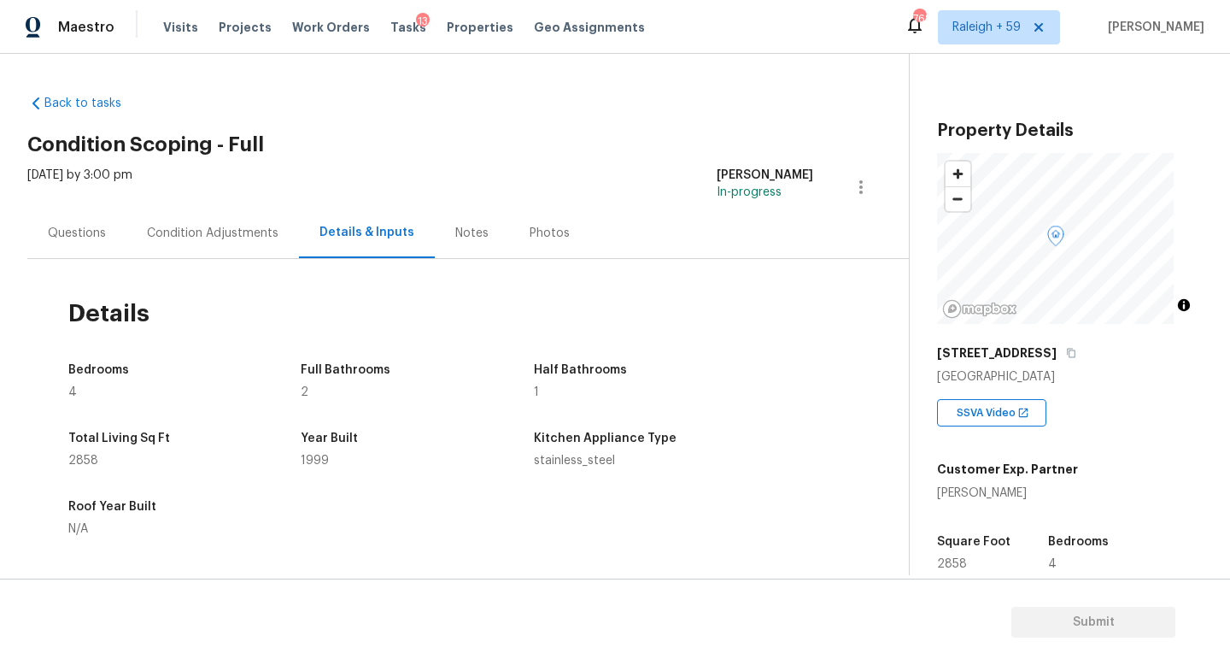
drag, startPoint x: 98, startPoint y: 240, endPoint x: 138, endPoint y: 279, distance: 55.0
click at [98, 240] on div "Questions" at bounding box center [77, 233] width 58 height 17
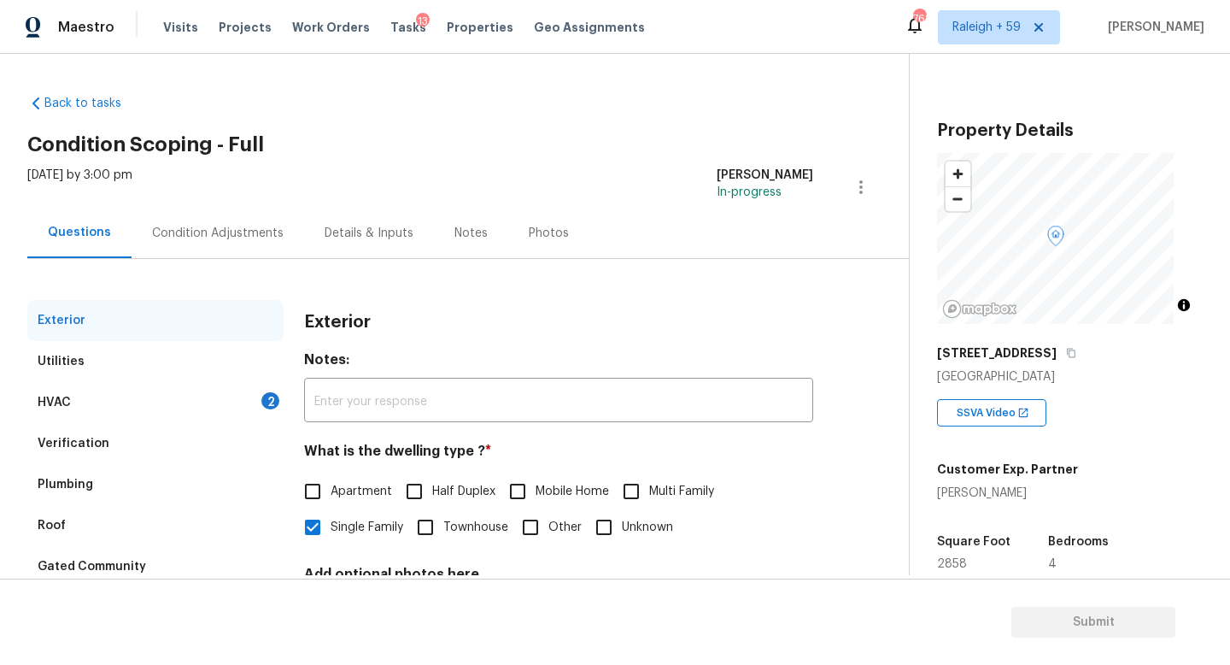
click at [237, 234] on div "Condition Adjustments" at bounding box center [218, 233] width 132 height 17
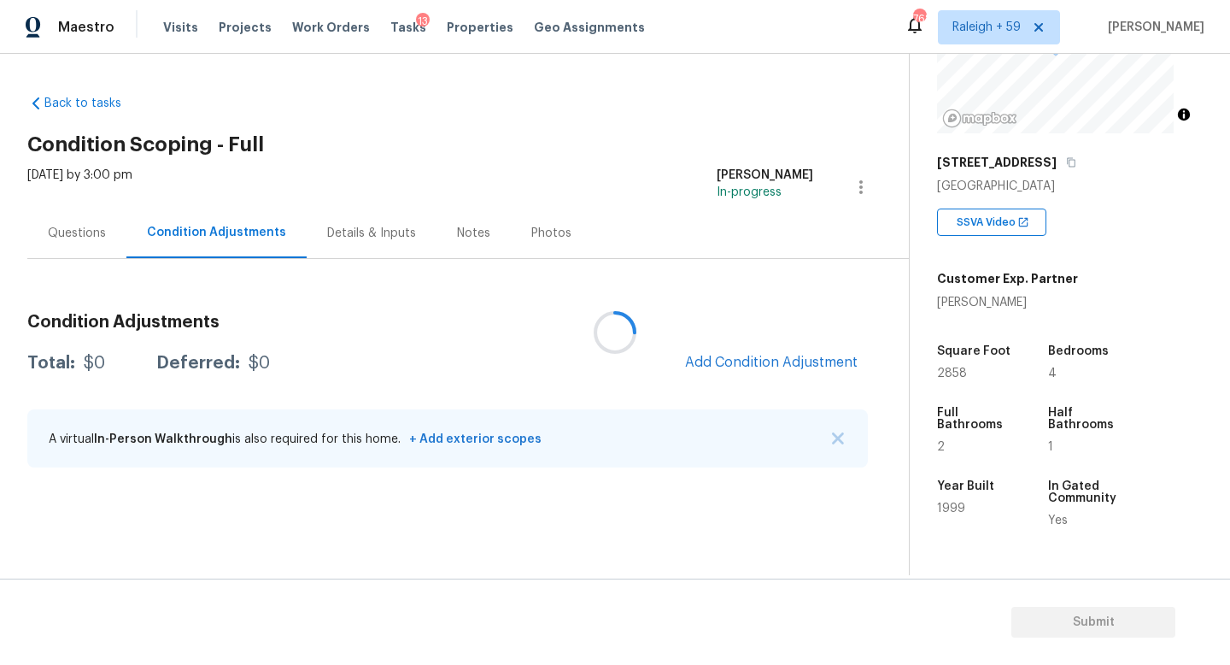
scroll to position [314, 0]
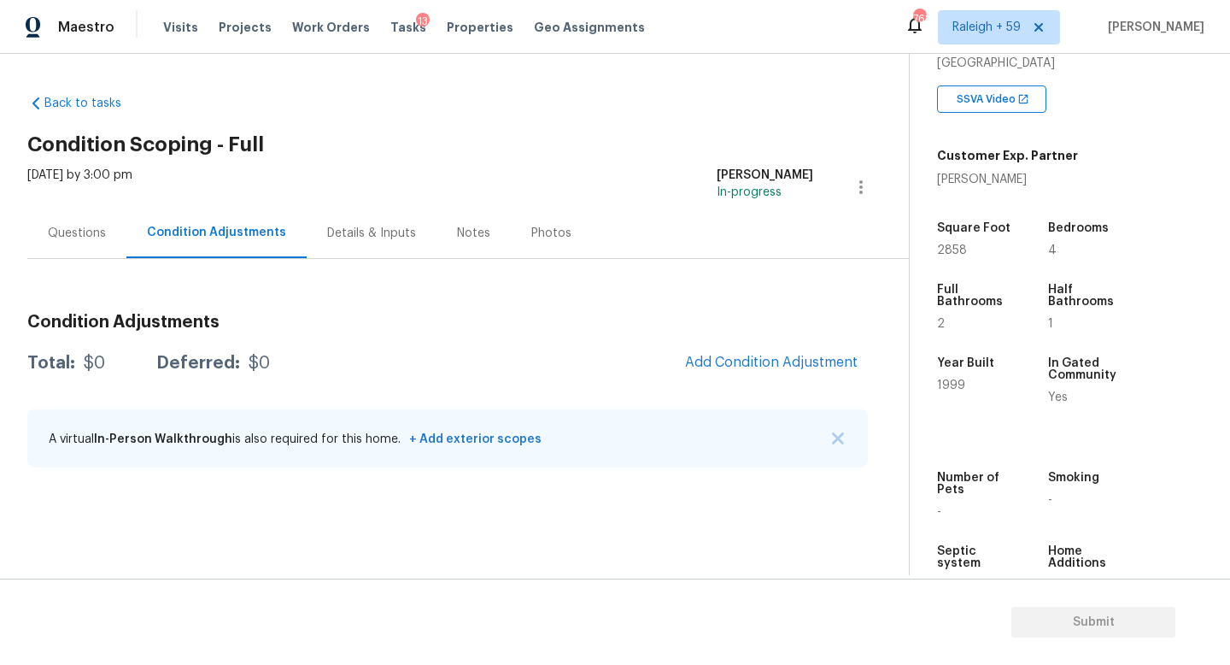
click at [91, 232] on div "Questions" at bounding box center [77, 233] width 58 height 17
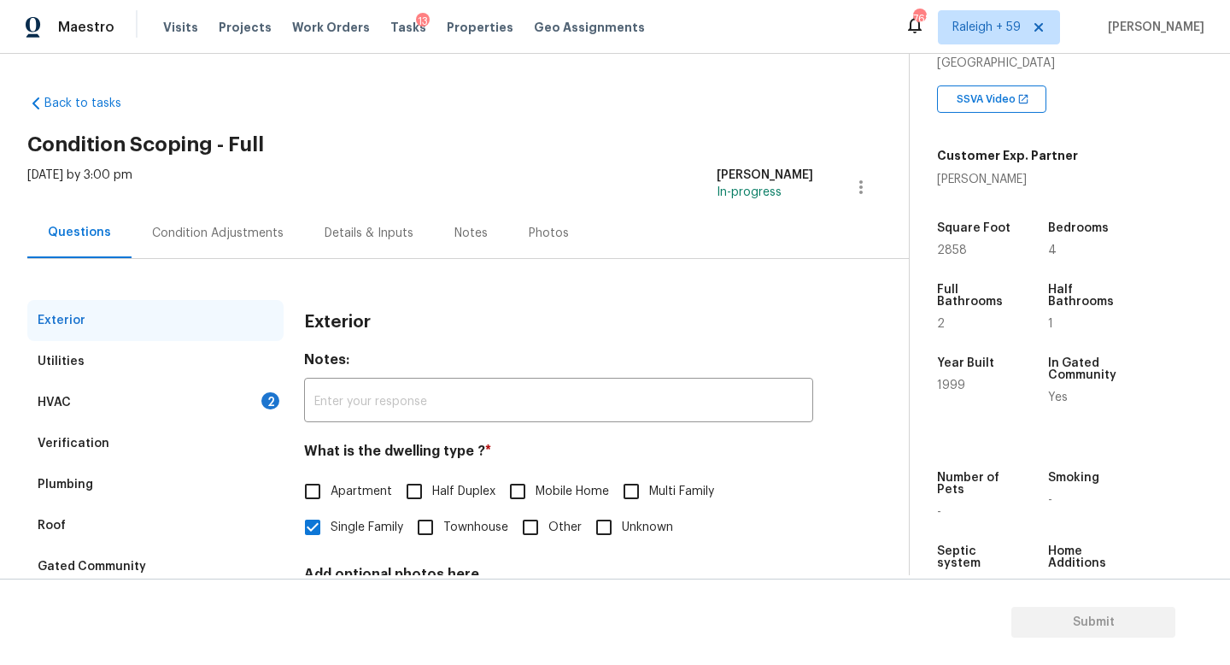
click at [230, 409] on div "HVAC 2" at bounding box center [155, 402] width 256 height 41
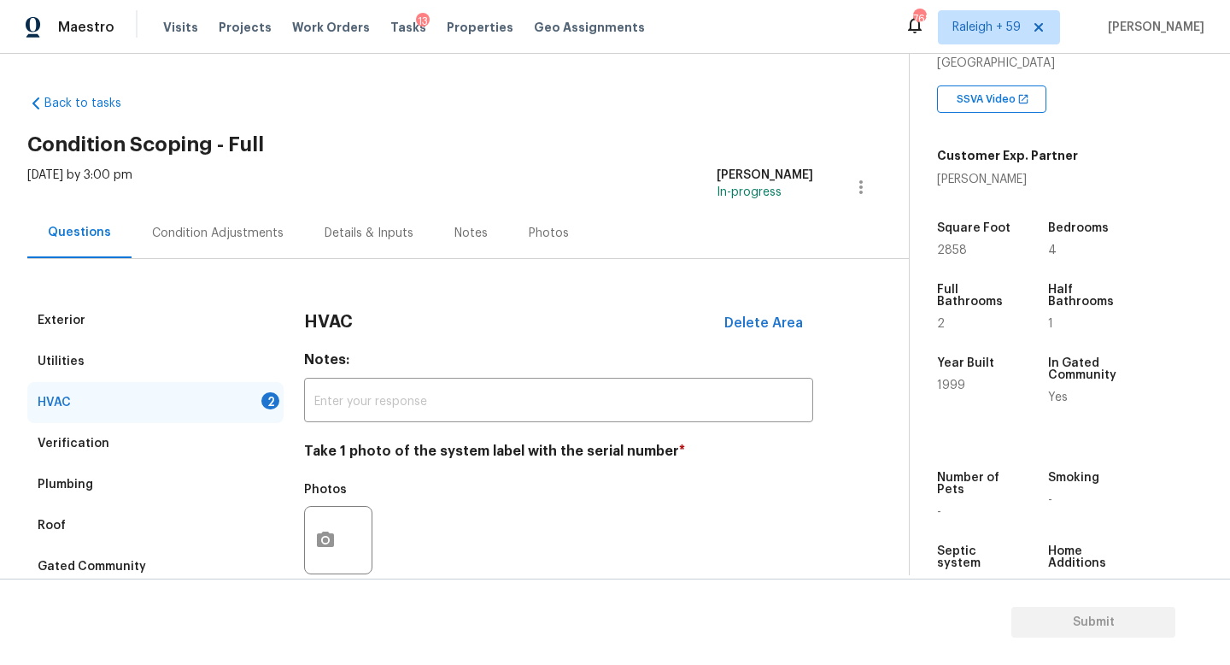
click at [224, 246] on div "Condition Adjustments" at bounding box center [218, 233] width 173 height 50
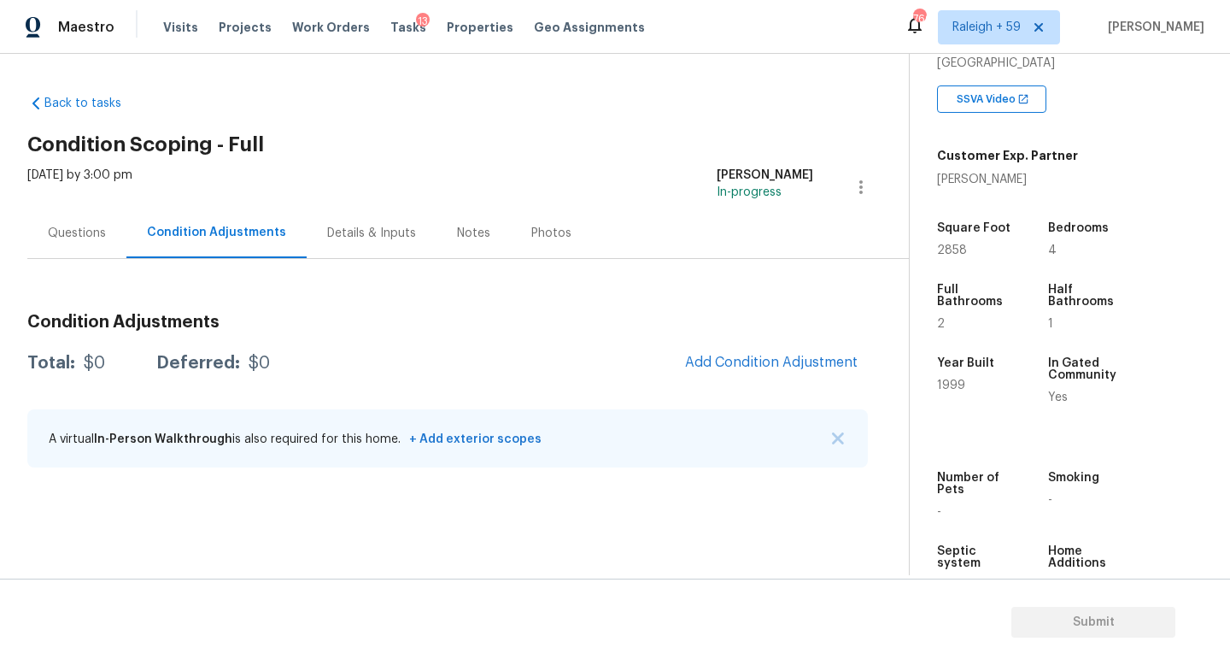
click at [75, 232] on div "Questions" at bounding box center [77, 233] width 58 height 17
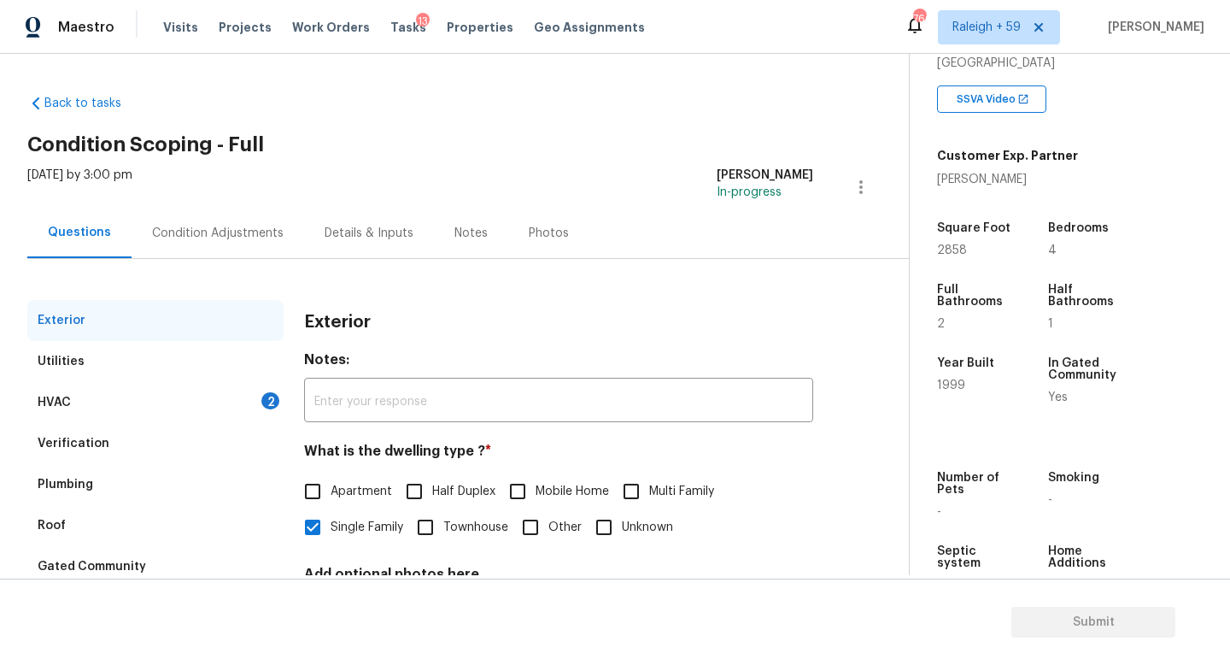
click at [213, 247] on div "Condition Adjustments" at bounding box center [218, 233] width 173 height 50
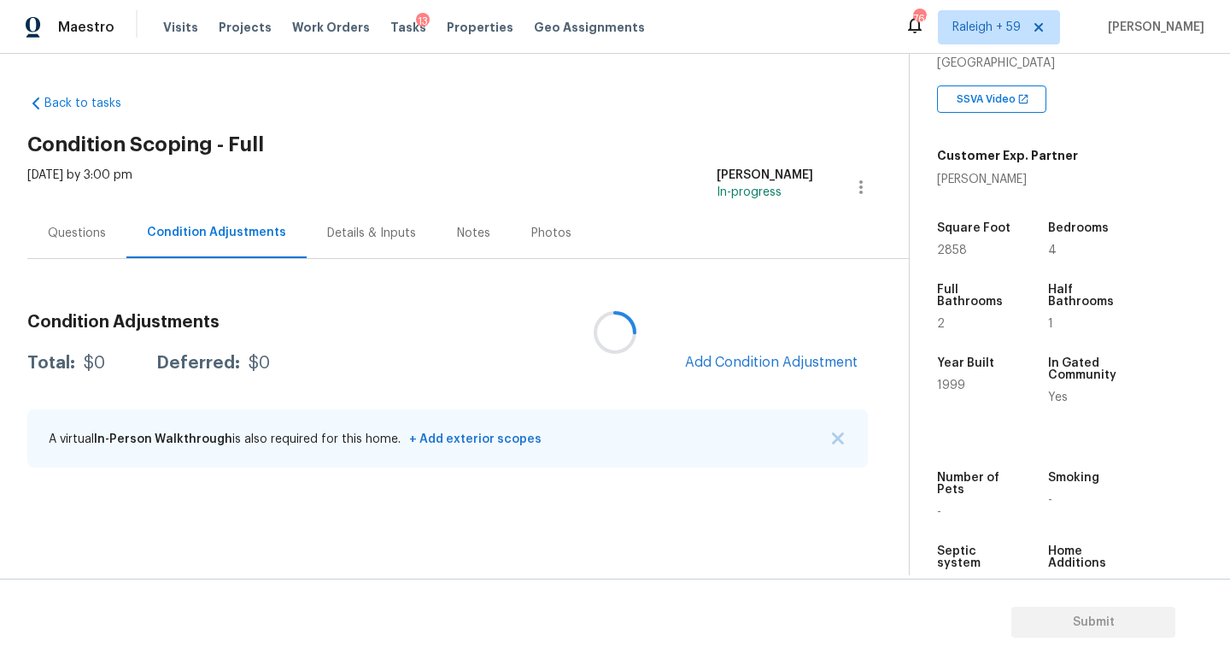
click at [38, 242] on div "Questions" at bounding box center [76, 233] width 99 height 50
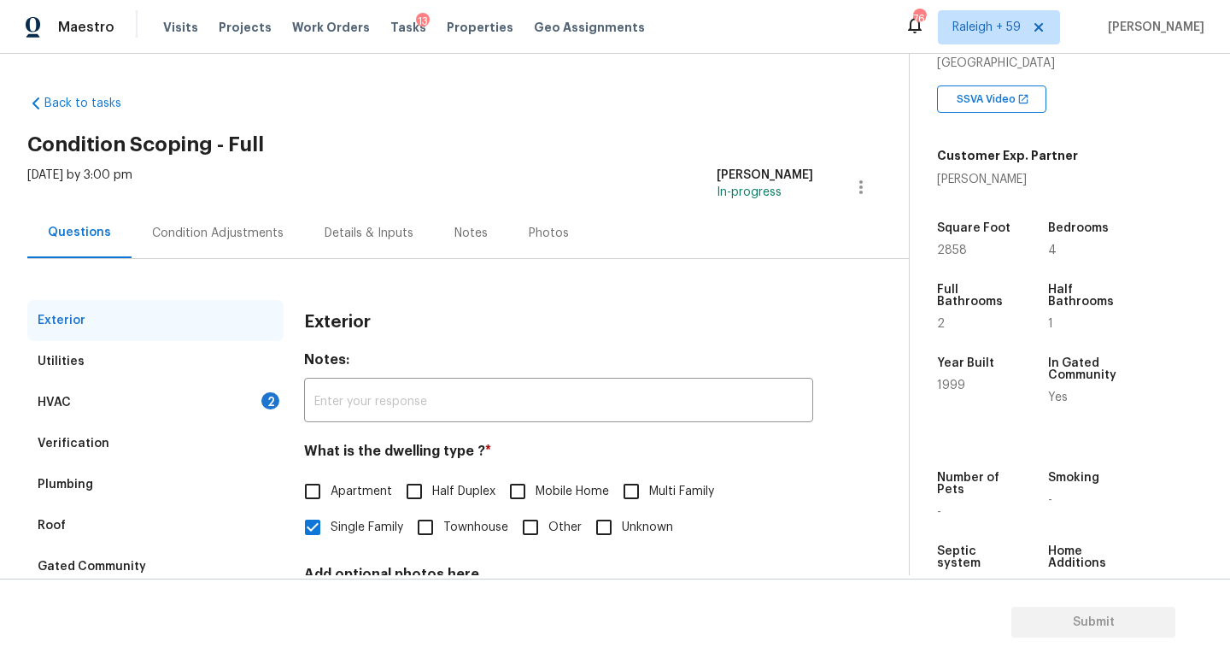
click at [244, 406] on div "HVAC 2" at bounding box center [155, 402] width 256 height 41
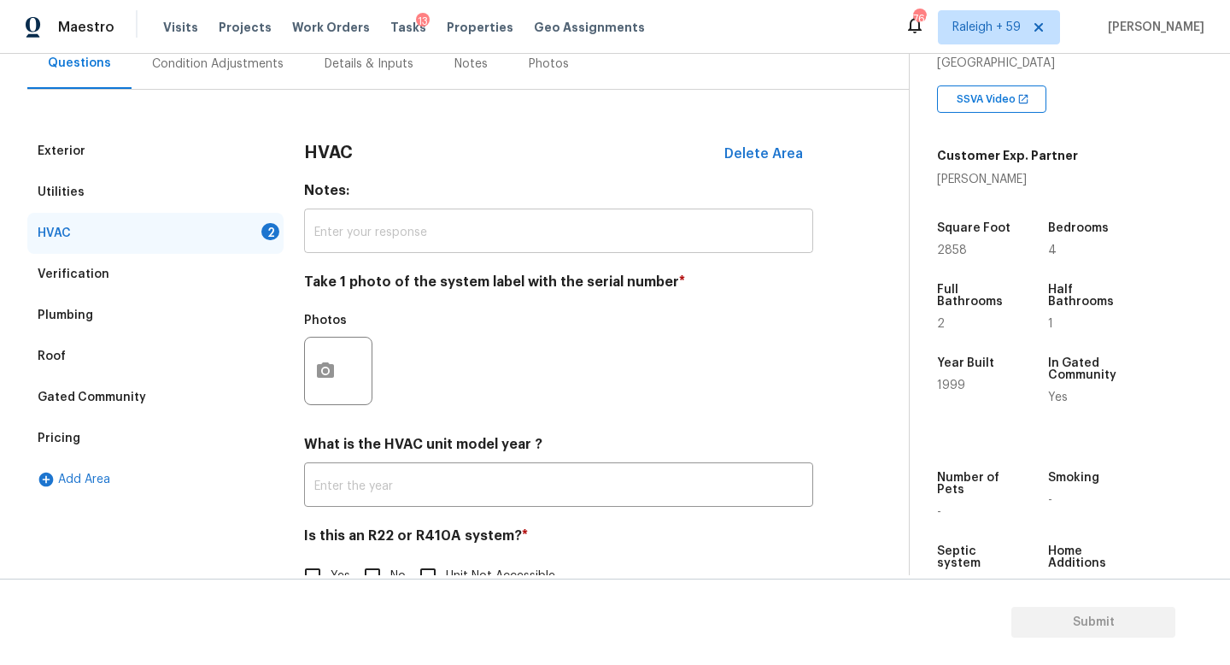
scroll to position [227, 0]
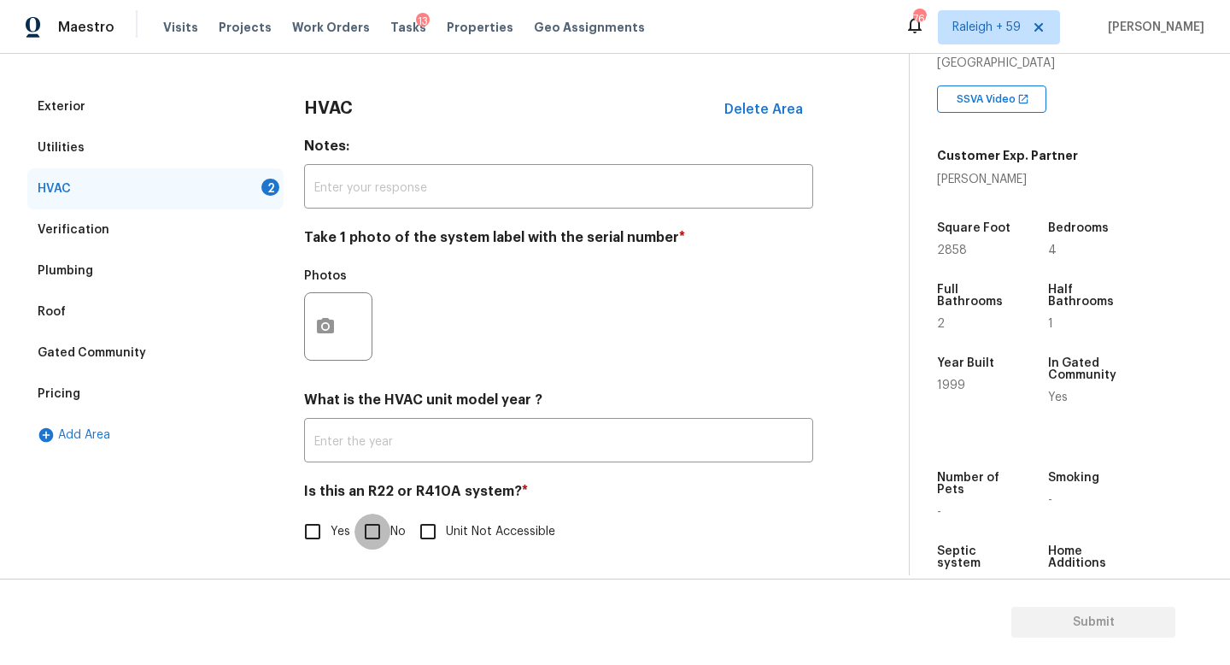
click at [380, 521] on input "No" at bounding box center [373, 532] width 36 height 36
checkbox input "true"
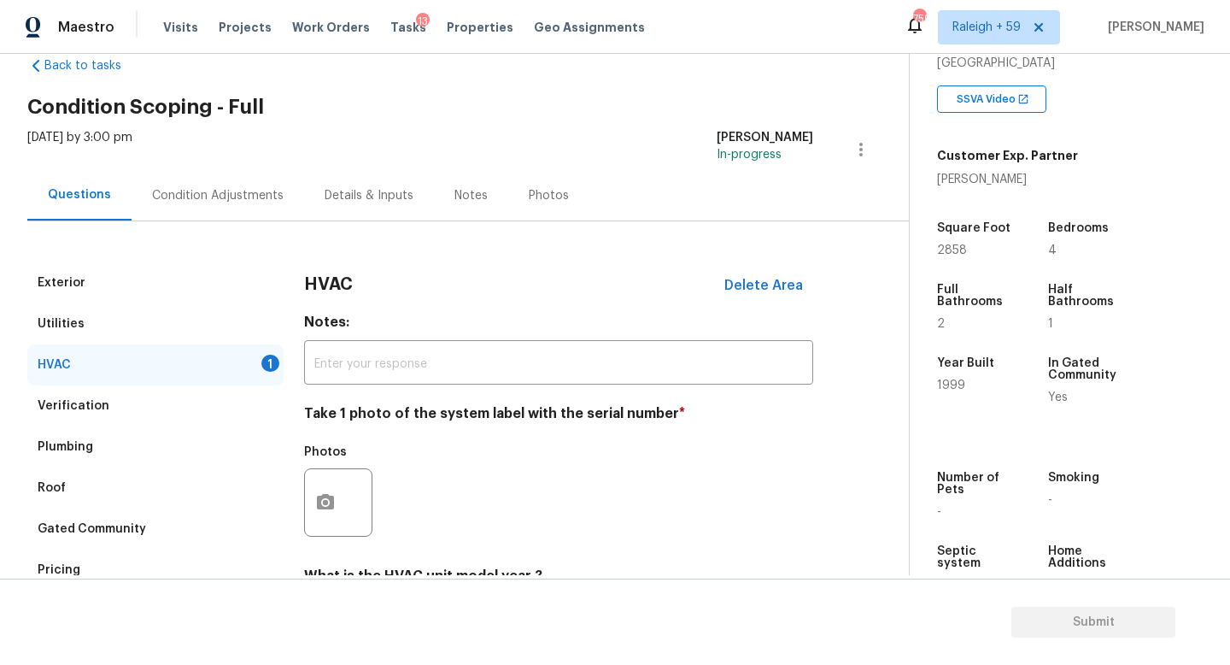
scroll to position [0, 0]
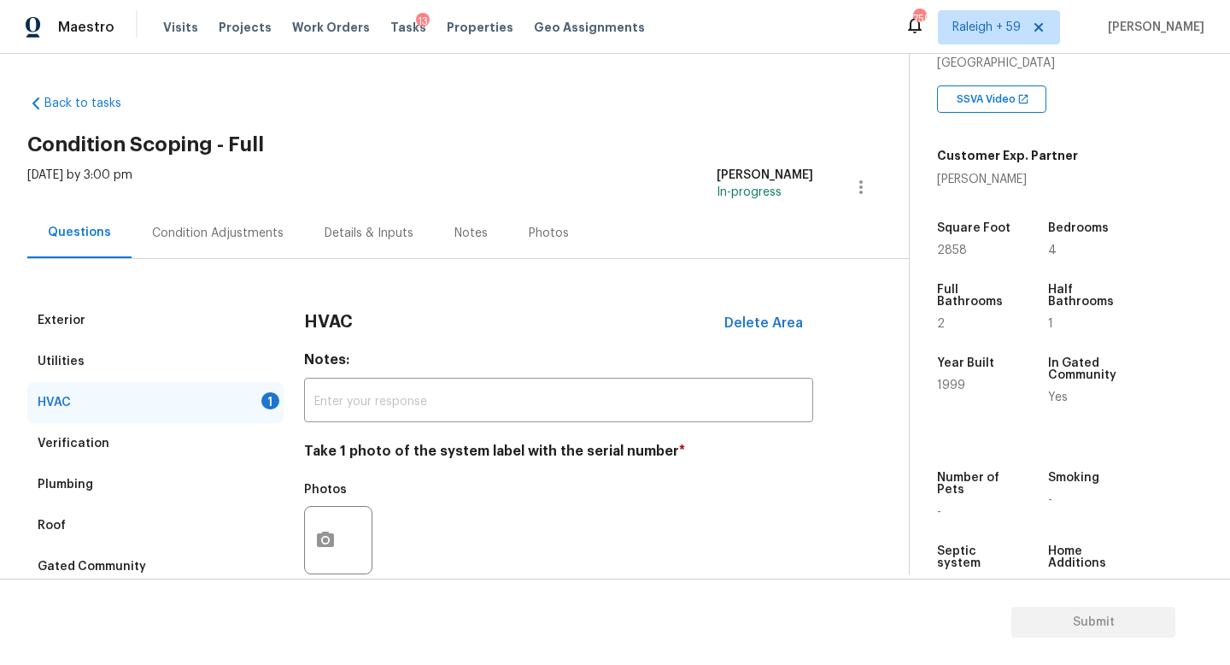
click at [325, 228] on div "Details & Inputs" at bounding box center [369, 233] width 89 height 17
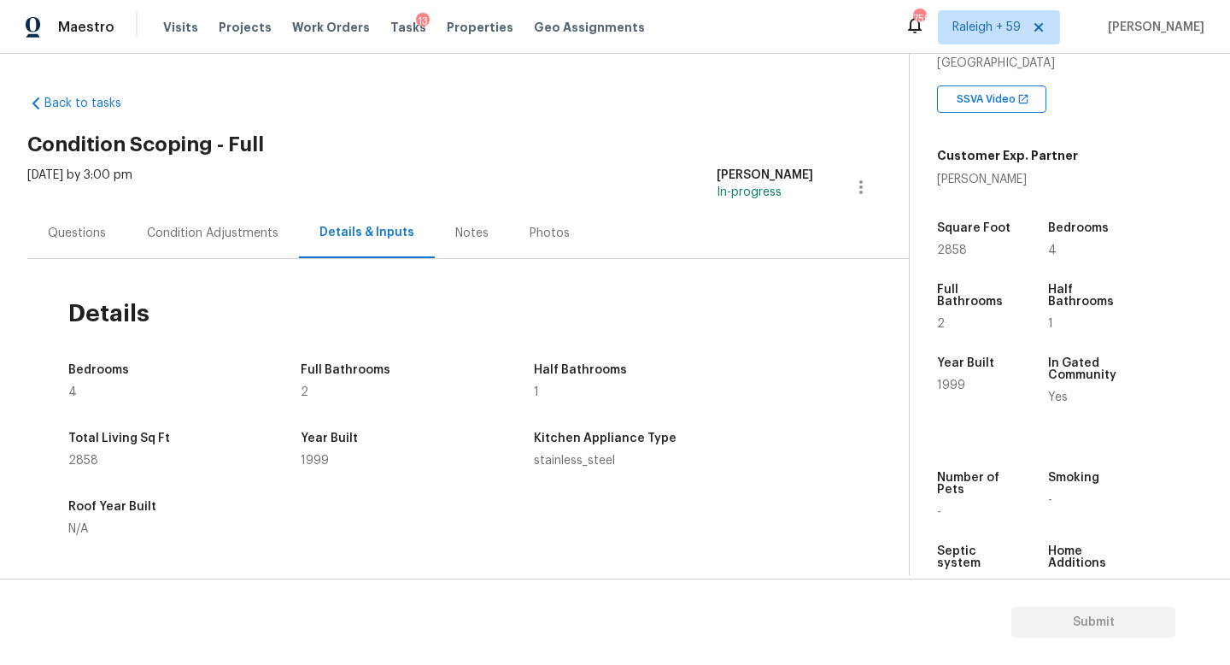
click at [84, 238] on div "Questions" at bounding box center [77, 233] width 58 height 17
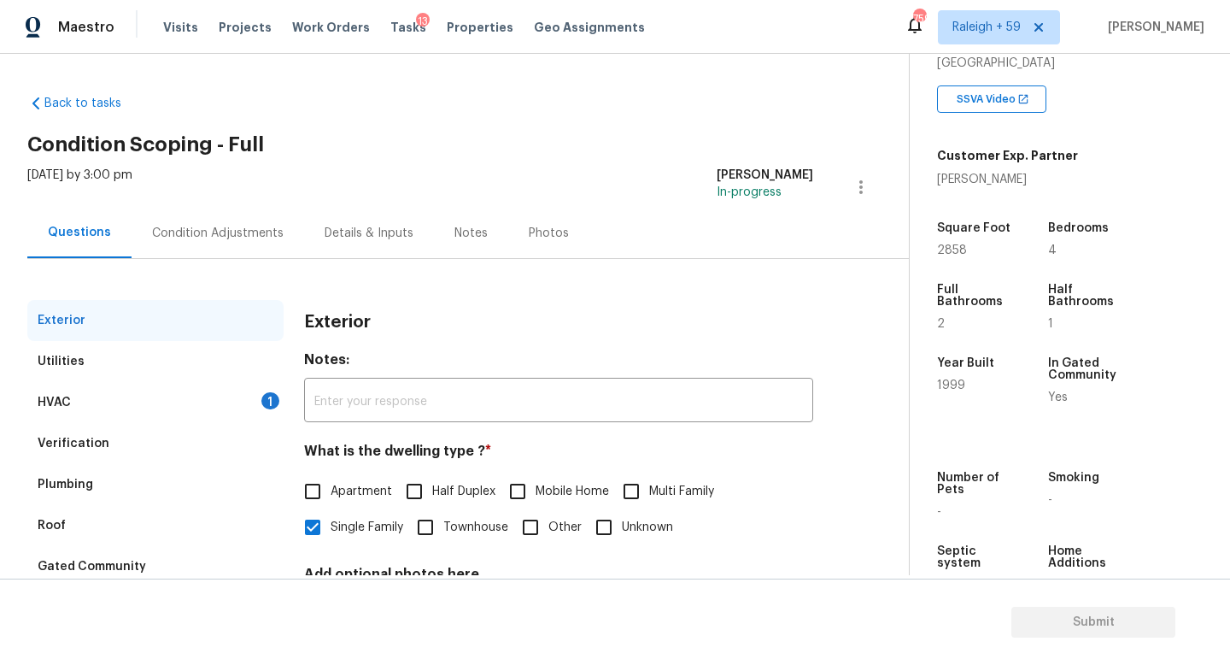
click at [340, 239] on div "Details & Inputs" at bounding box center [369, 233] width 89 height 17
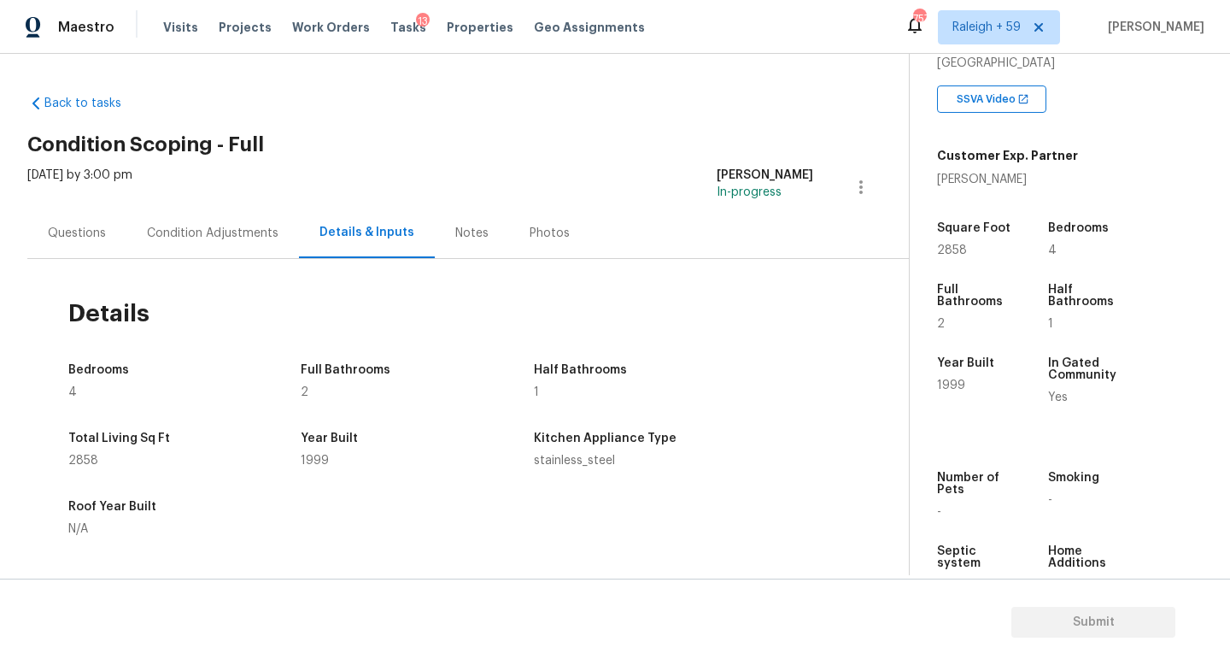
click at [197, 242] on div "Condition Adjustments" at bounding box center [212, 233] width 173 height 50
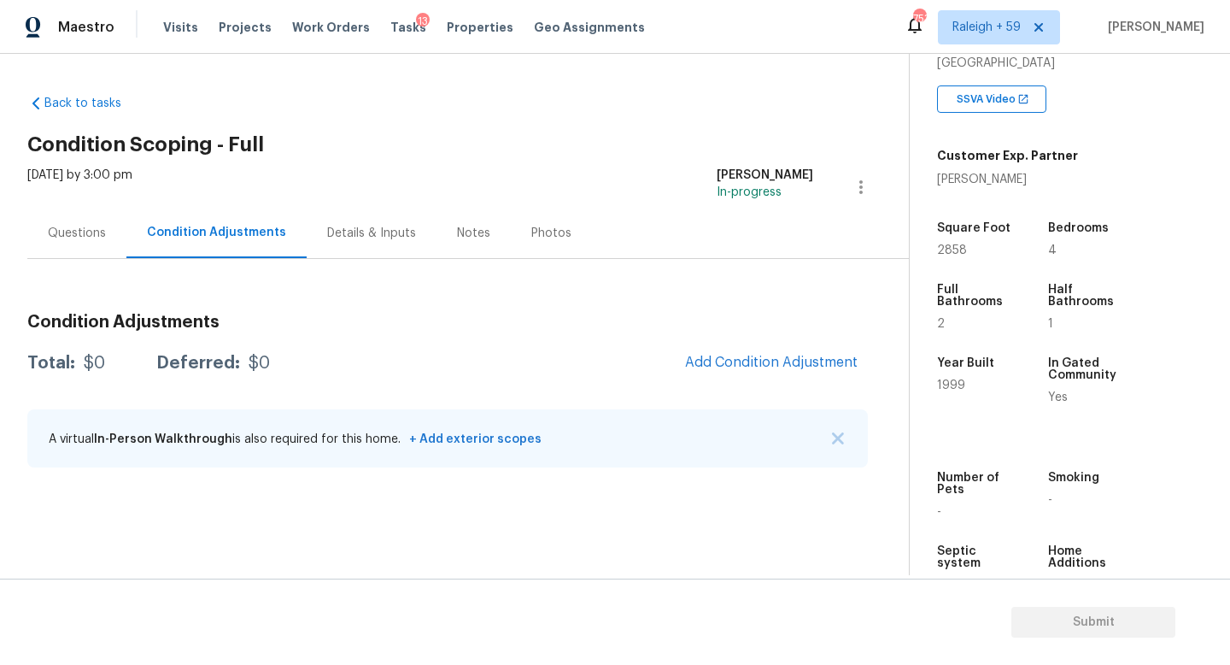
click at [79, 235] on div "Questions" at bounding box center [77, 233] width 58 height 17
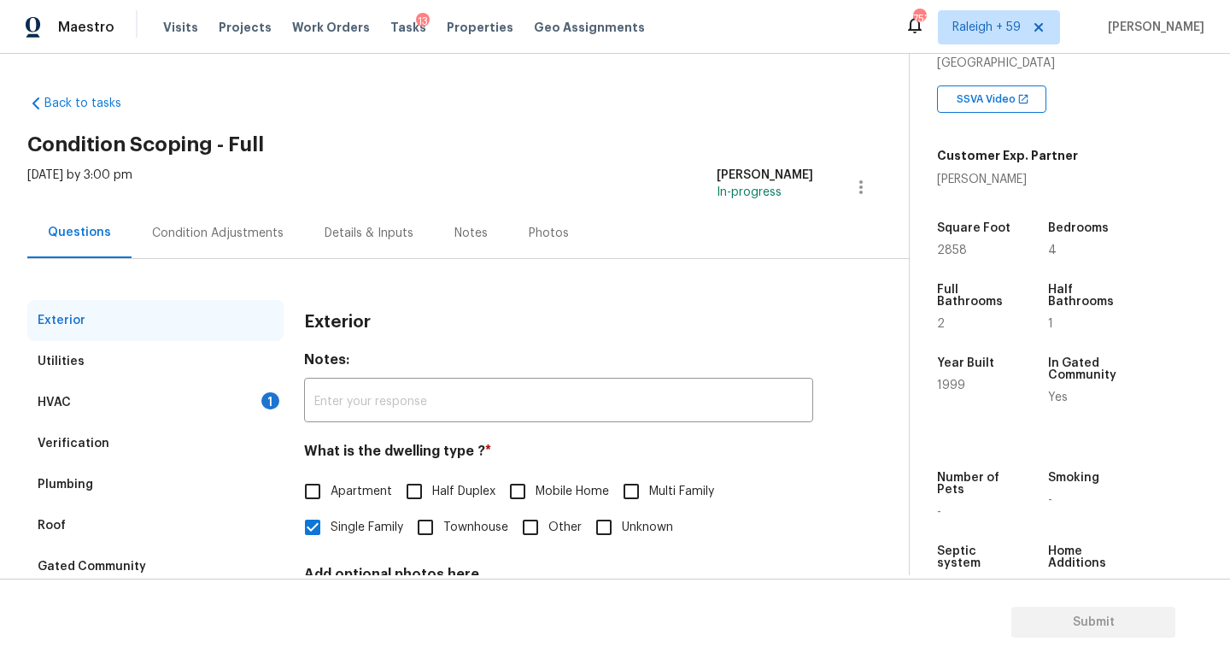
click at [242, 395] on div "HVAC 1" at bounding box center [155, 402] width 256 height 41
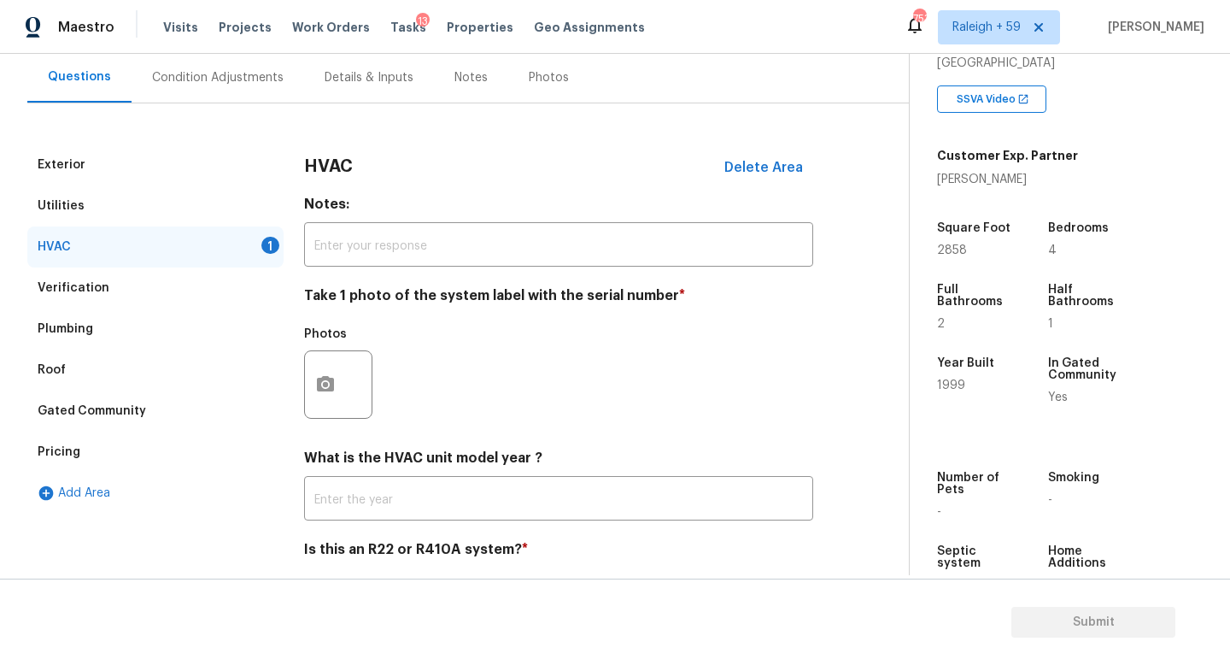
scroll to position [77, 0]
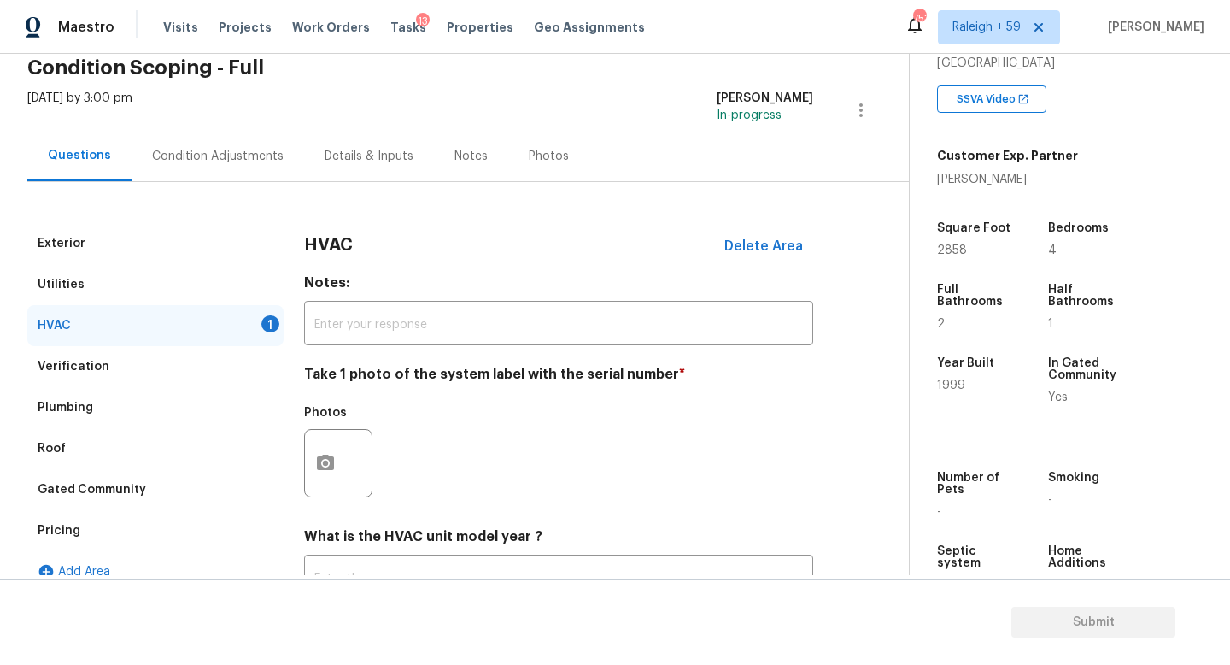
click at [222, 166] on div "Condition Adjustments" at bounding box center [218, 156] width 173 height 50
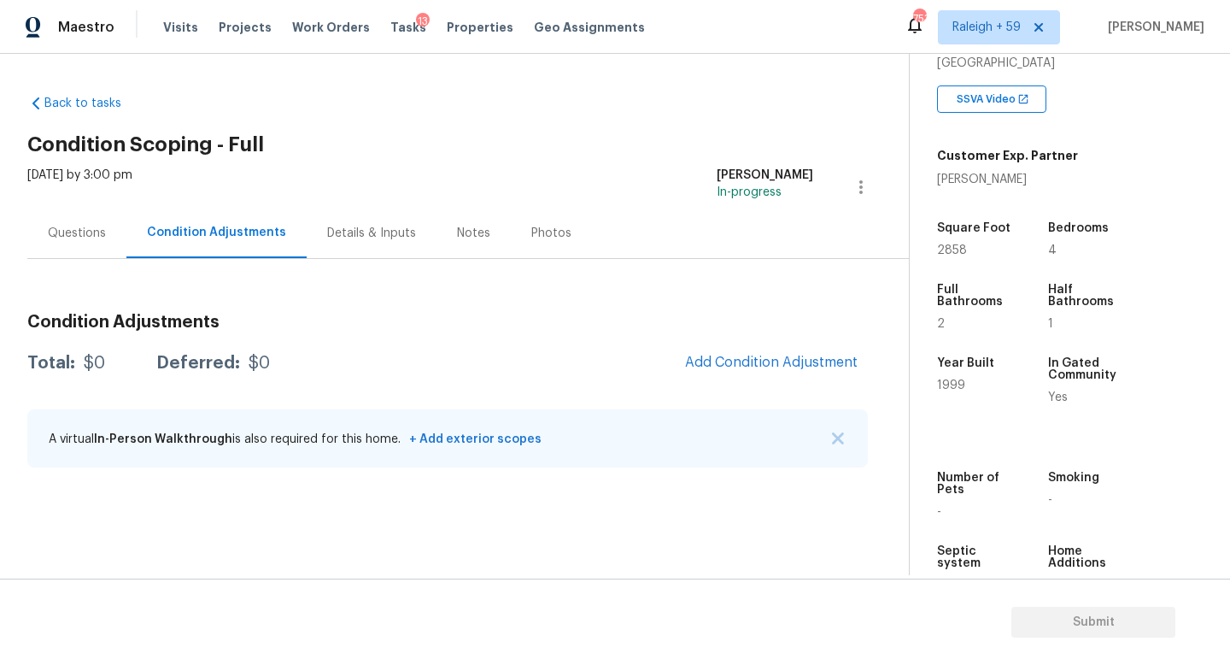
click at [90, 234] on div "Questions" at bounding box center [77, 233] width 58 height 17
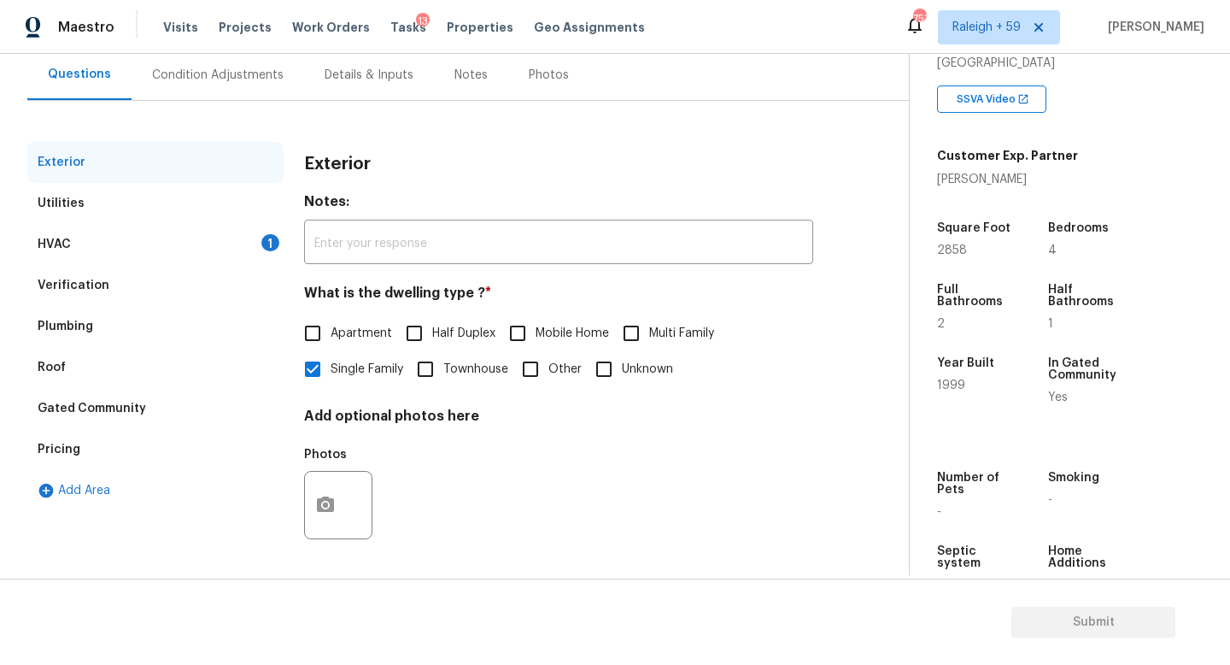
scroll to position [171, 0]
click at [164, 442] on div "Pricing" at bounding box center [155, 449] width 256 height 41
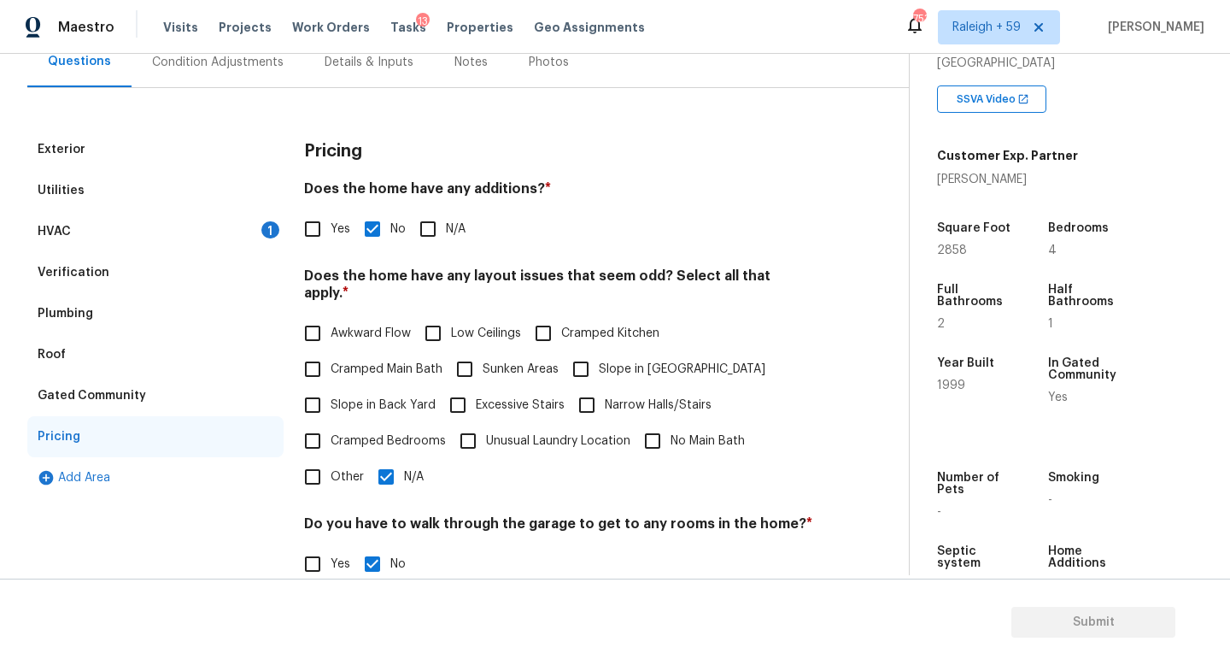
click at [190, 394] on div "Gated Community" at bounding box center [155, 395] width 256 height 41
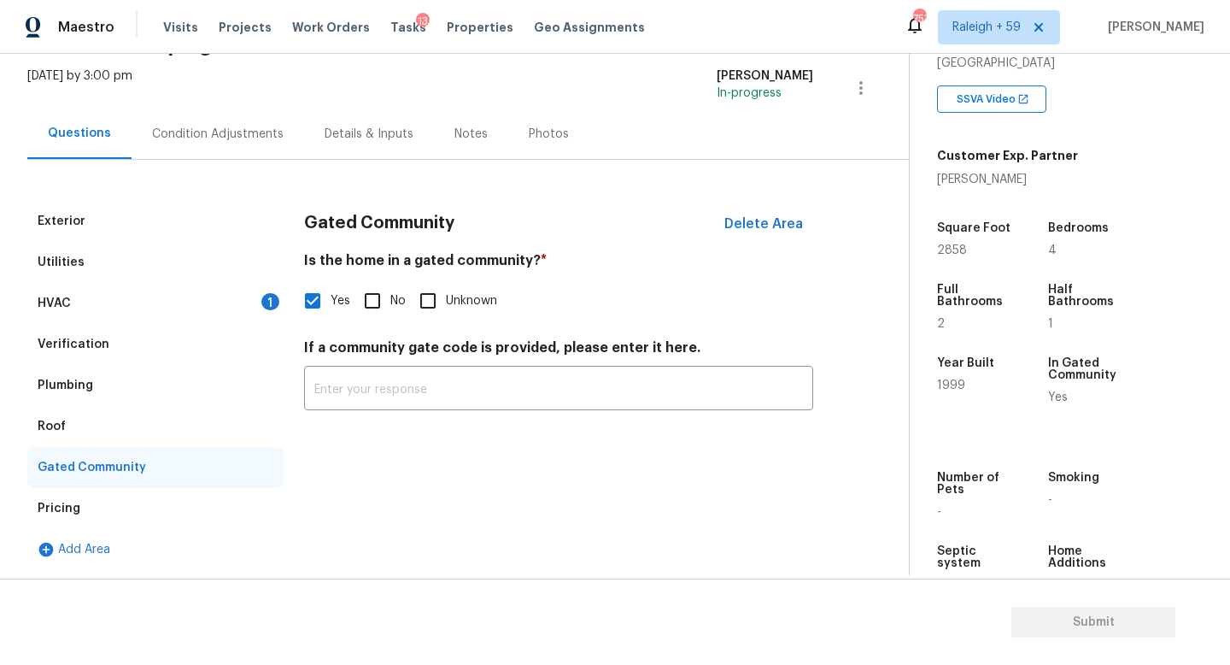
click at [186, 208] on div "Exterior" at bounding box center [155, 221] width 256 height 41
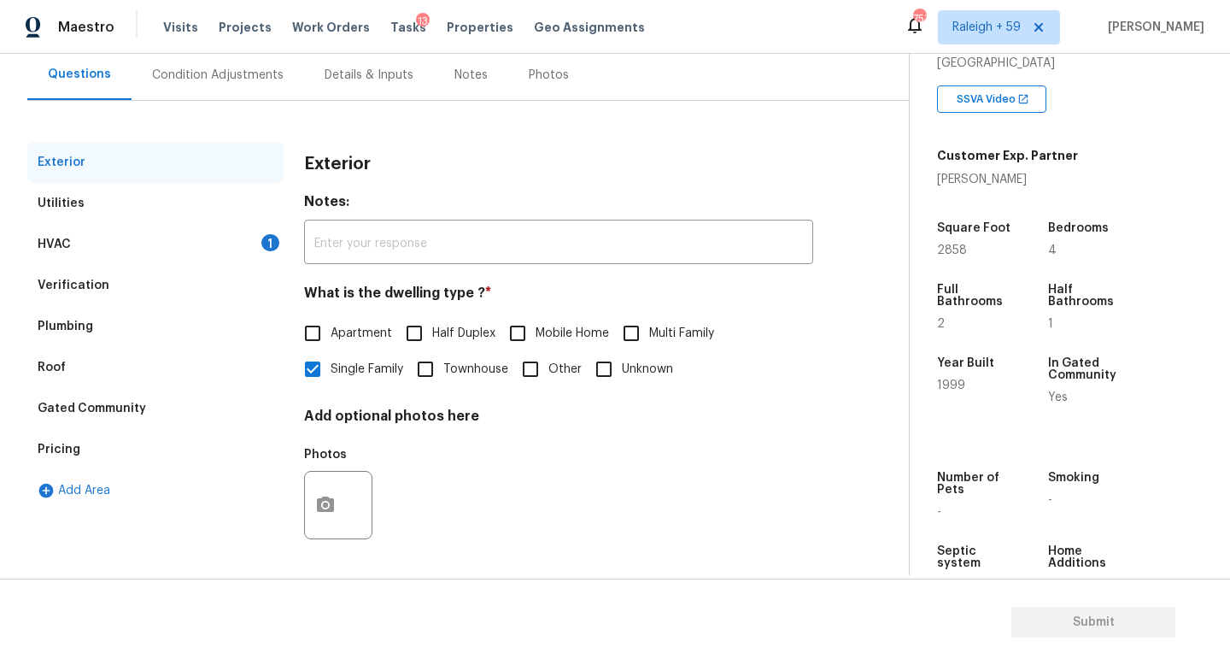
click at [171, 201] on div "Utilities" at bounding box center [155, 203] width 256 height 41
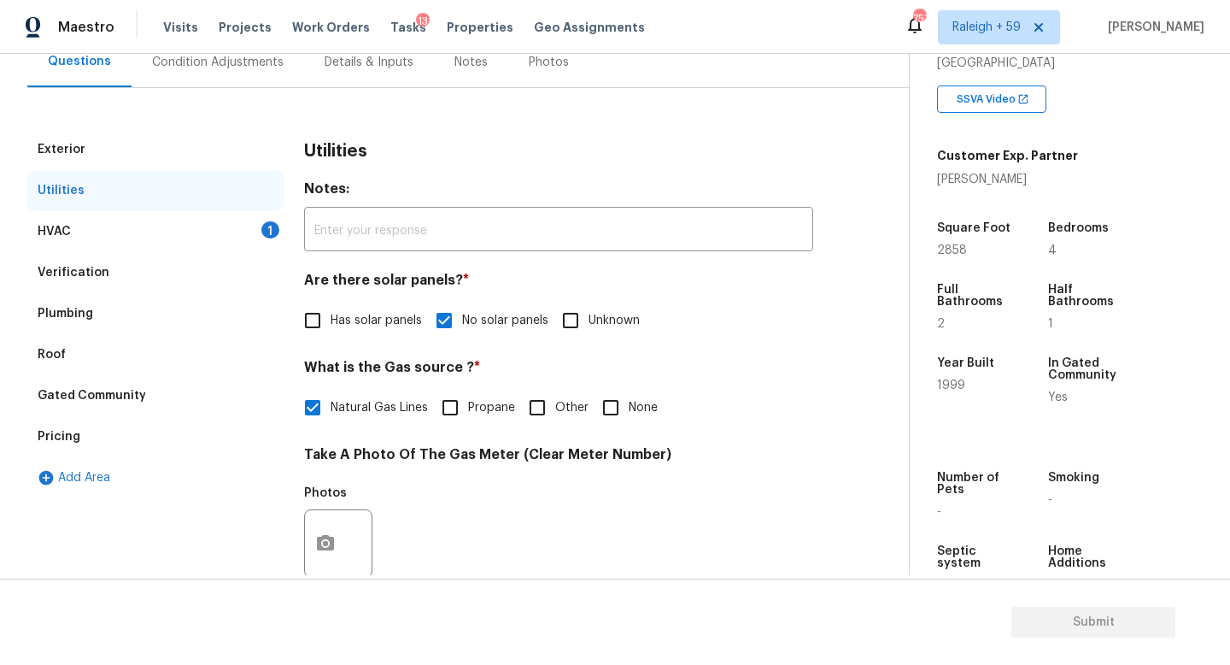
click at [179, 153] on div "Exterior" at bounding box center [155, 149] width 256 height 41
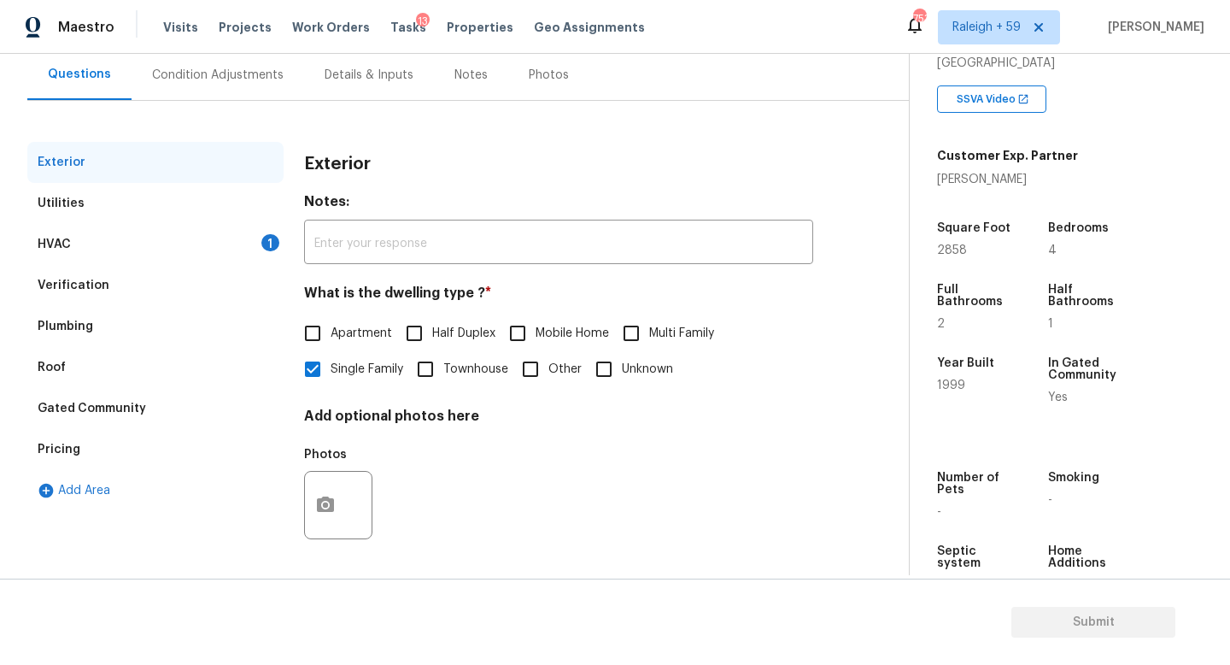
click at [168, 188] on div "Utilities" at bounding box center [155, 203] width 256 height 41
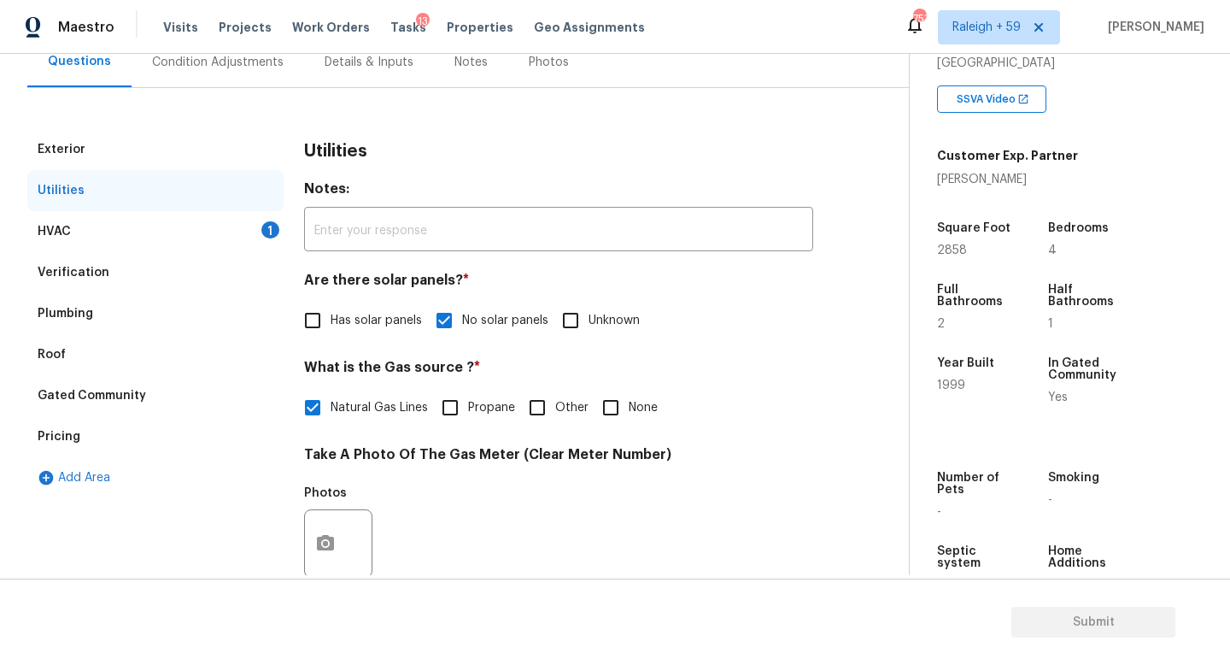
click at [169, 150] on div "Exterior" at bounding box center [155, 149] width 256 height 41
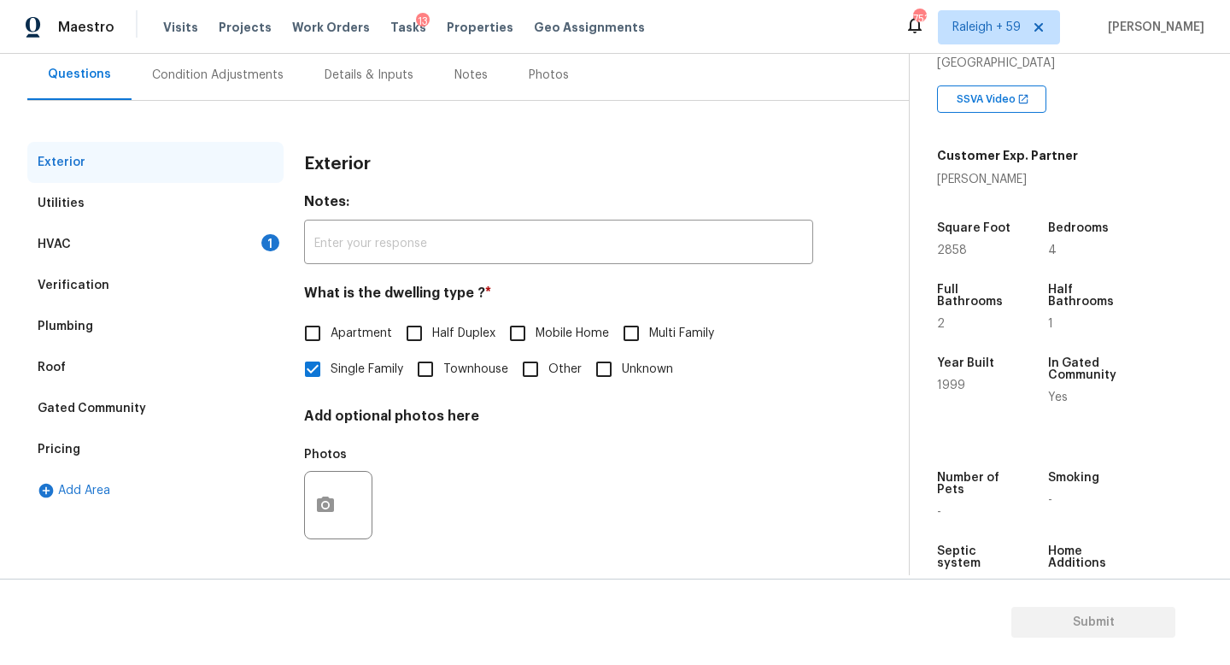
click at [164, 224] on div "HVAC 1" at bounding box center [155, 244] width 256 height 41
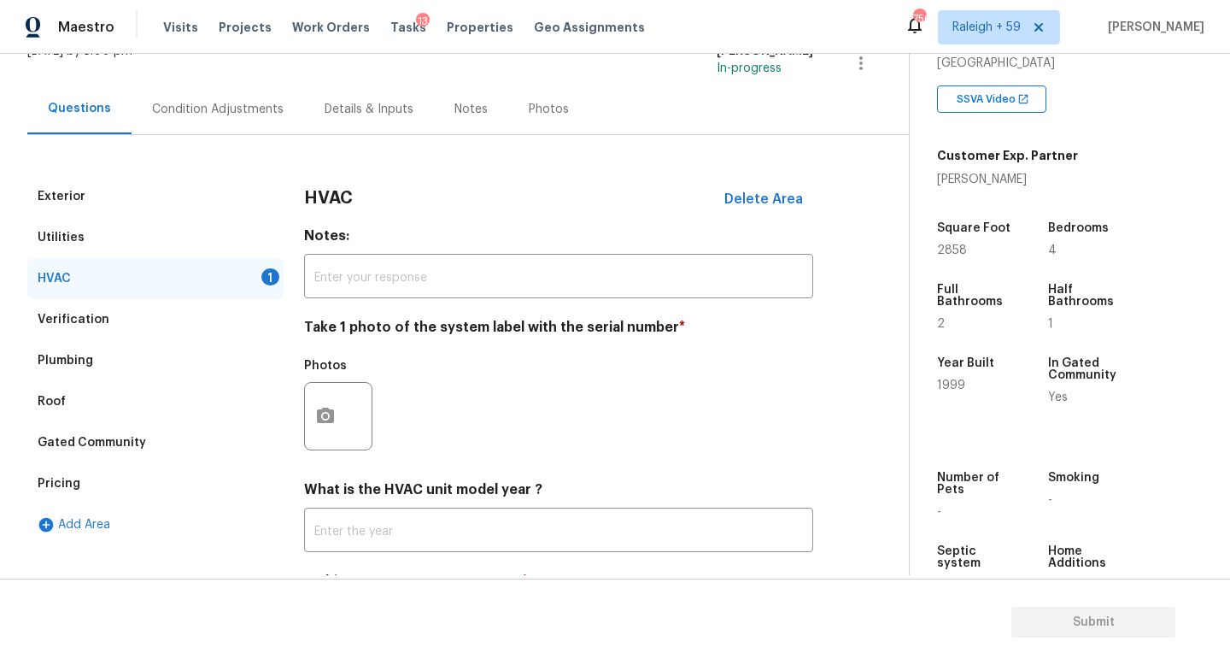
scroll to position [41, 0]
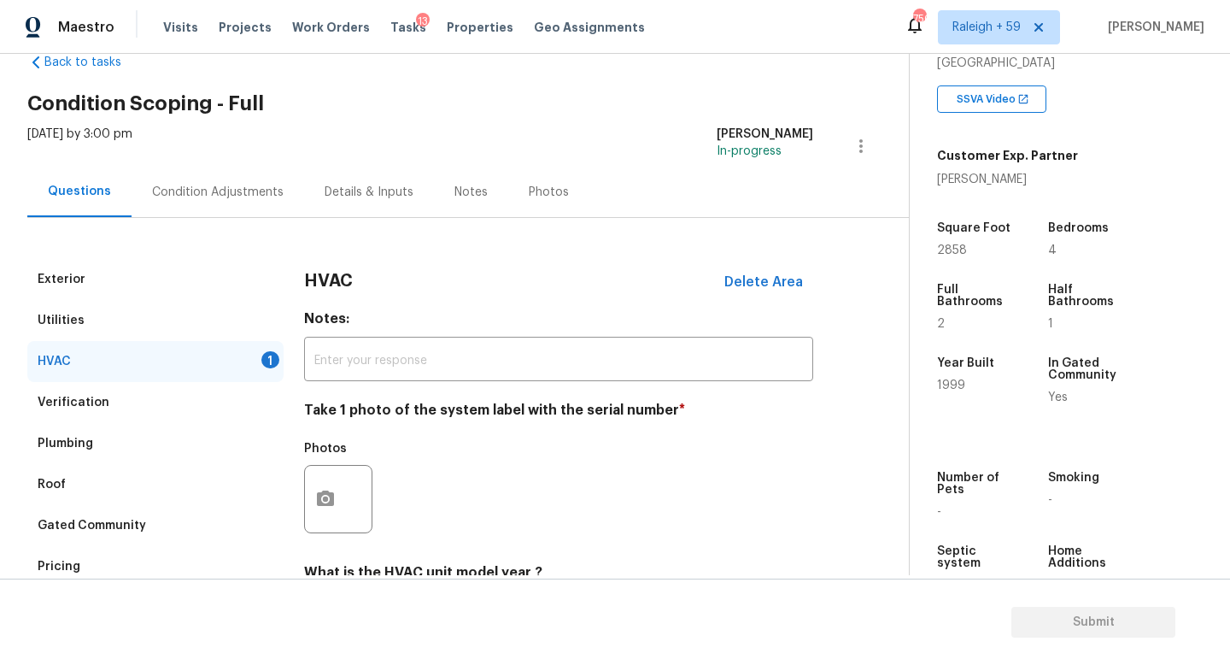
click at [212, 187] on div "Condition Adjustments" at bounding box center [218, 192] width 132 height 17
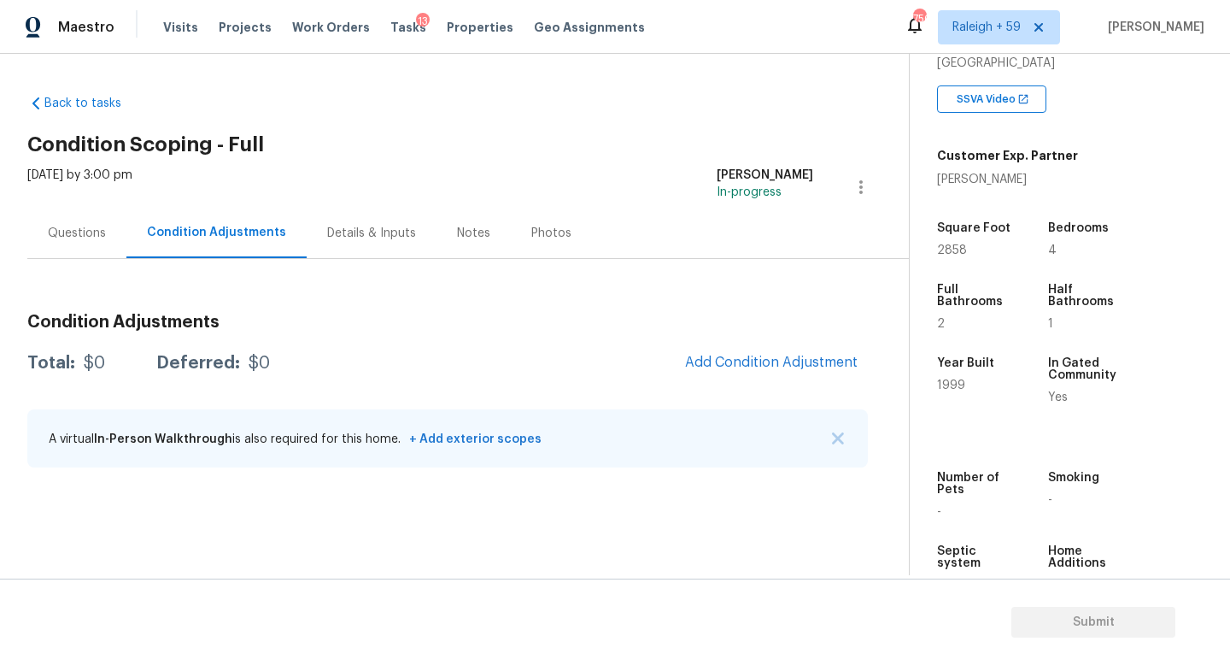
click at [57, 242] on div "Questions" at bounding box center [76, 233] width 99 height 50
